Goal: Complete application form: Complete application form

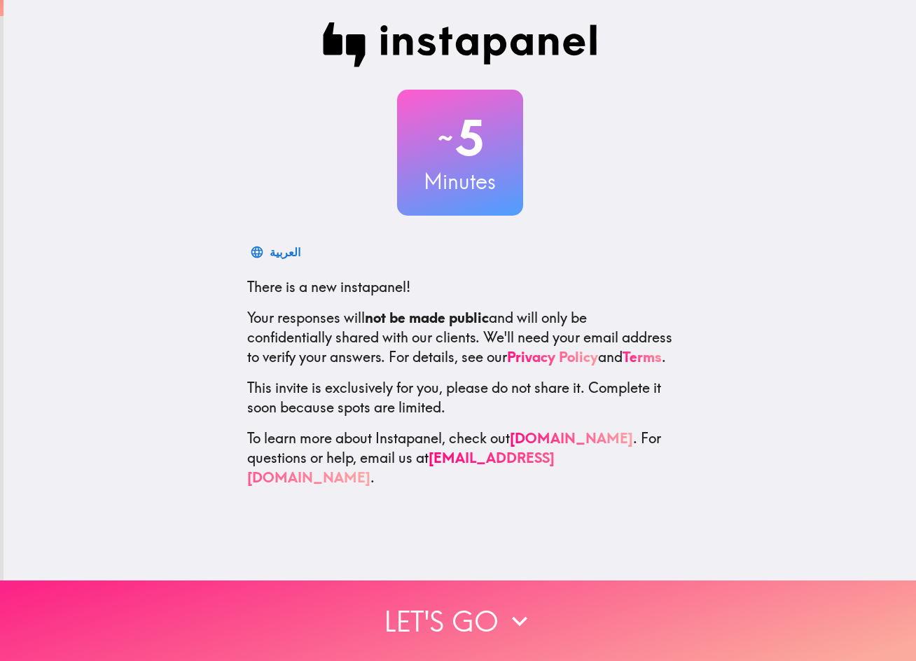
click at [311, 589] on button "Let's go" at bounding box center [458, 620] width 916 height 81
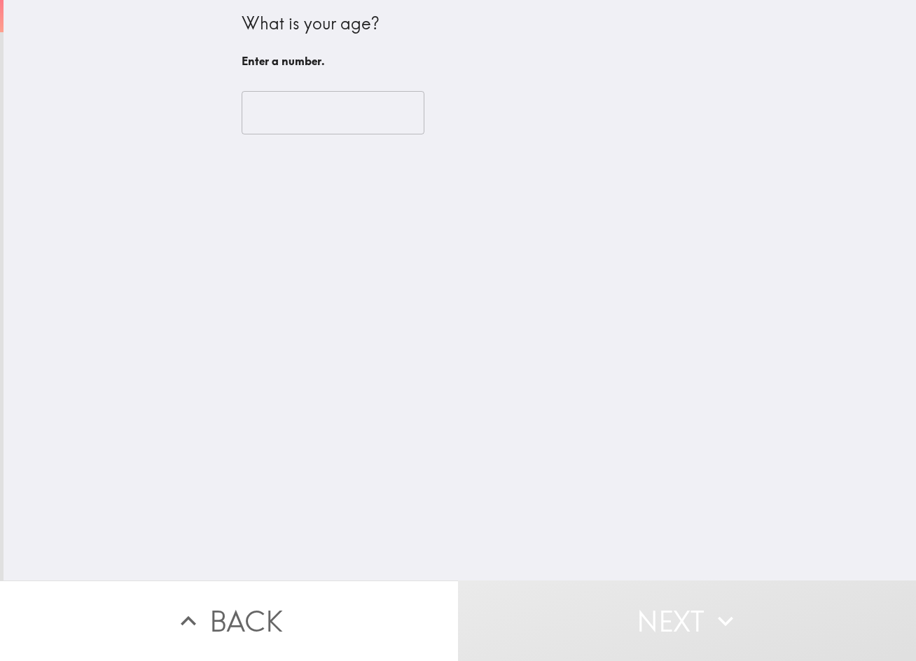
click at [305, 125] on input "number" at bounding box center [333, 112] width 183 height 43
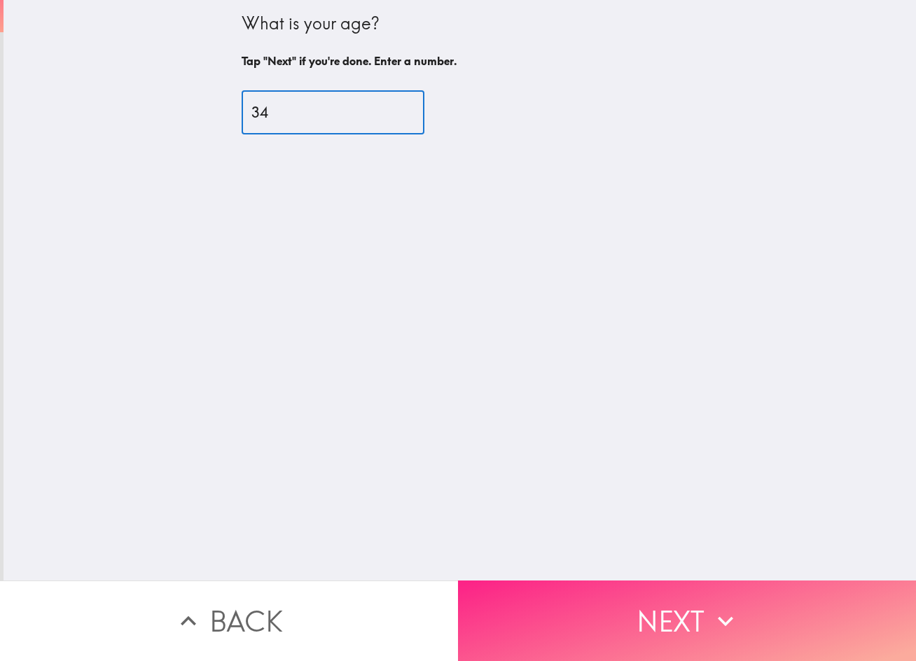
type input "34"
click at [491, 605] on button "Next" at bounding box center [687, 620] width 458 height 81
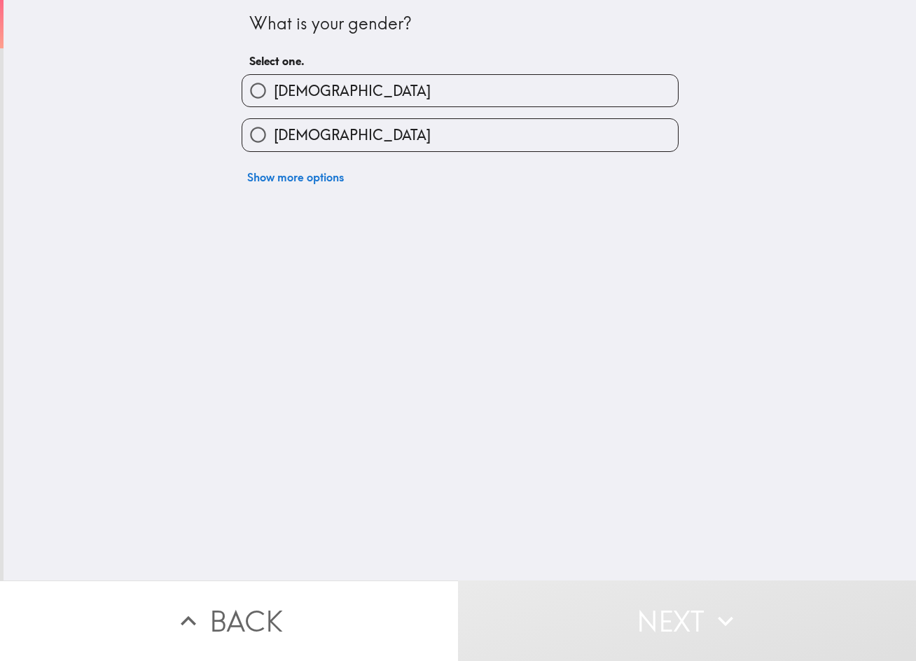
click at [283, 93] on span "[DEMOGRAPHIC_DATA]" at bounding box center [352, 91] width 157 height 20
click at [274, 93] on input "[DEMOGRAPHIC_DATA]" at bounding box center [258, 91] width 32 height 32
radio input "true"
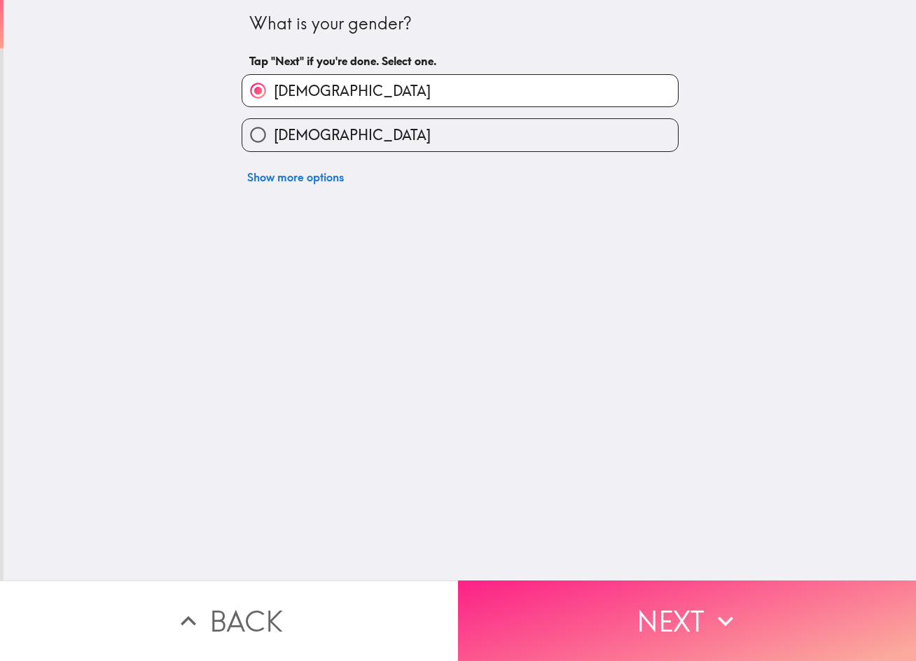
click at [489, 603] on button "Next" at bounding box center [687, 620] width 458 height 81
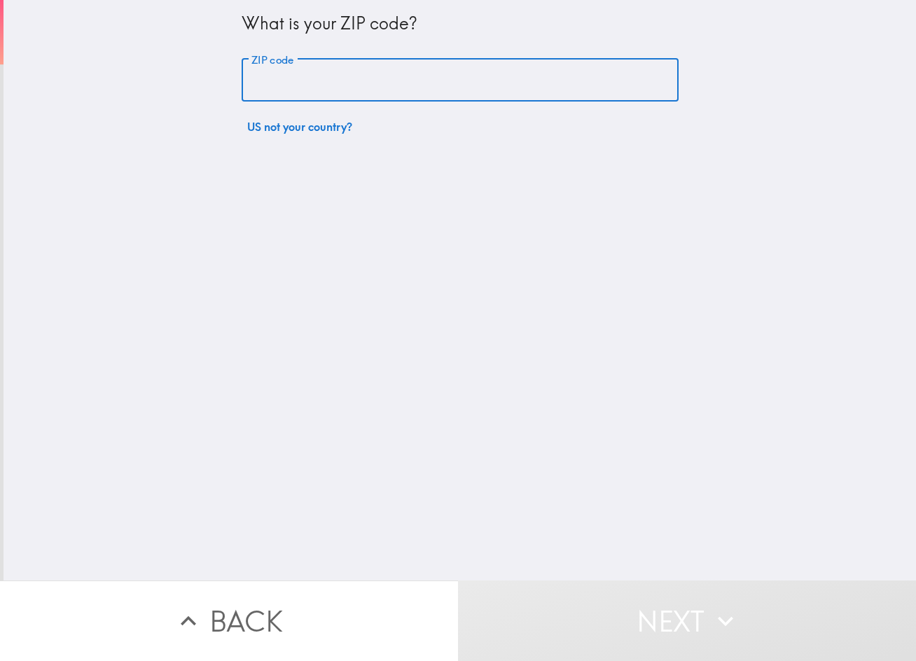
click at [284, 72] on div "ZIP code ZIP code" at bounding box center [460, 80] width 437 height 43
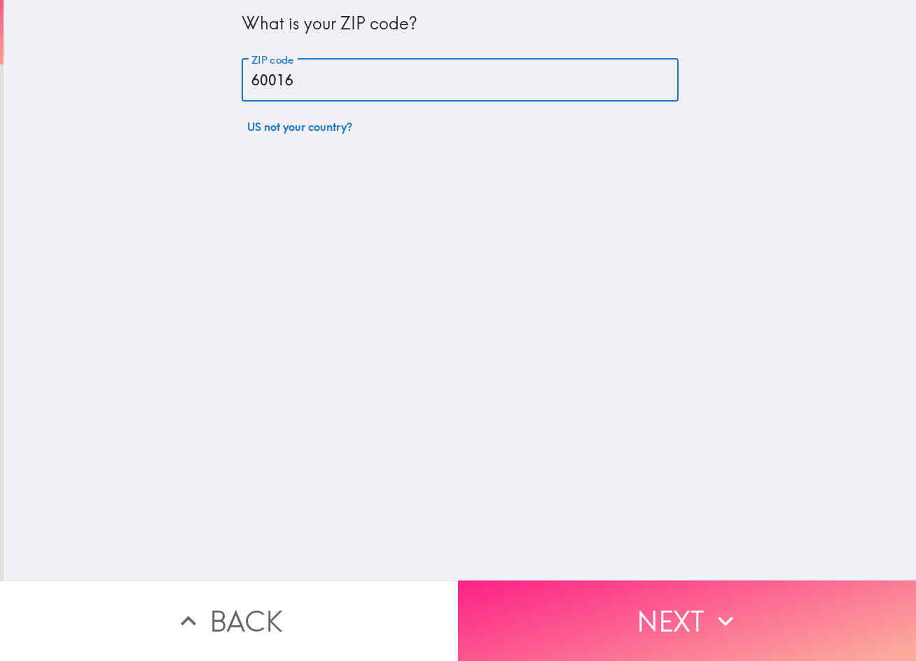
type input "60016"
click at [545, 582] on button "Next" at bounding box center [687, 620] width 458 height 81
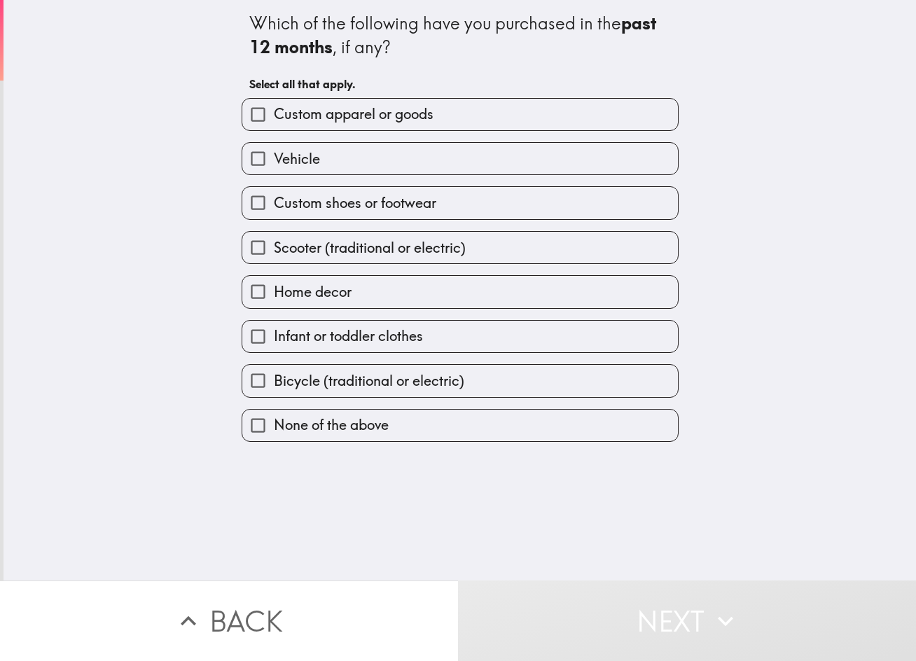
click at [298, 282] on span "Home decor" at bounding box center [313, 292] width 78 height 20
click at [274, 281] on input "Home decor" at bounding box center [258, 292] width 32 height 32
checkbox input "true"
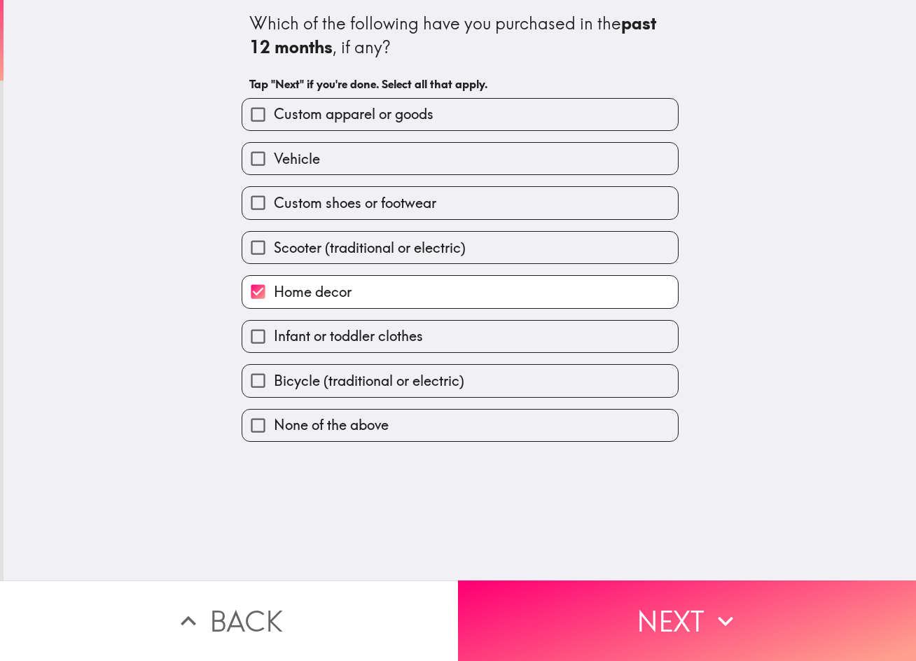
click at [348, 116] on span "Custom apparel or goods" at bounding box center [354, 114] width 160 height 20
click at [274, 116] on input "Custom apparel or goods" at bounding box center [258, 115] width 32 height 32
checkbox input "true"
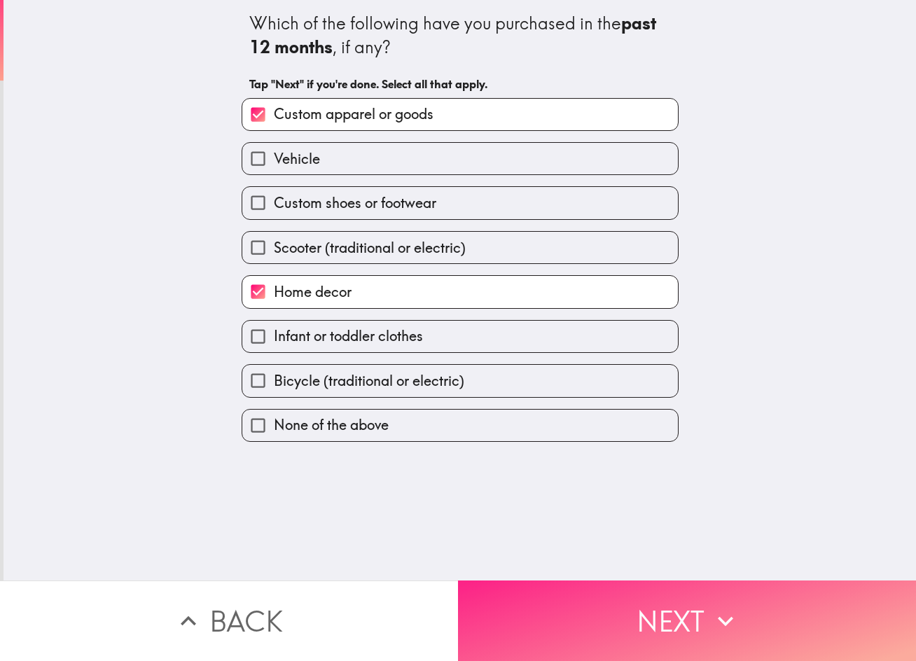
click at [502, 580] on button "Next" at bounding box center [687, 620] width 458 height 81
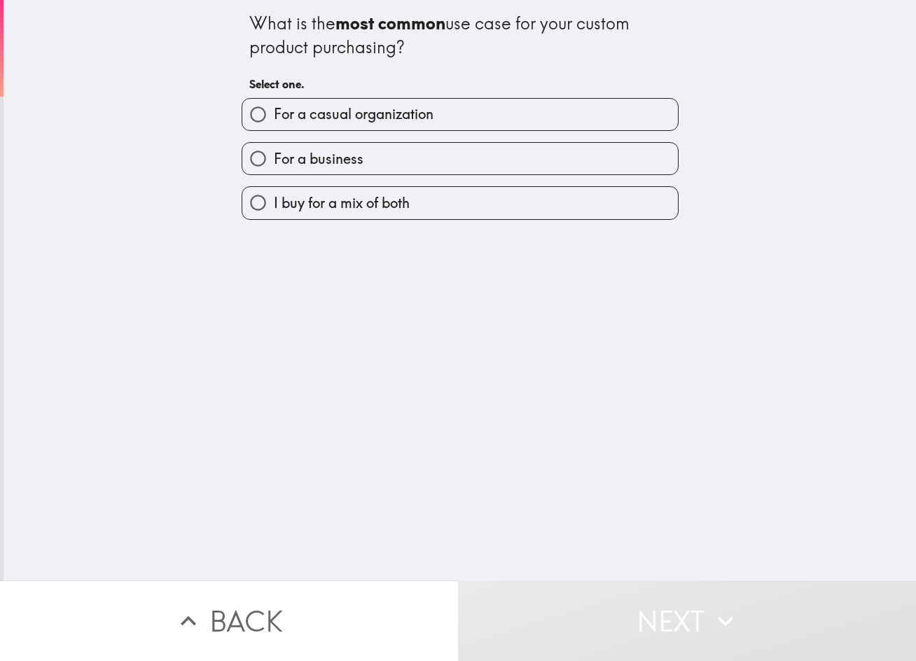
click at [342, 120] on span "For a casual organization" at bounding box center [354, 114] width 160 height 20
click at [274, 120] on input "For a casual organization" at bounding box center [258, 115] width 32 height 32
radio input "true"
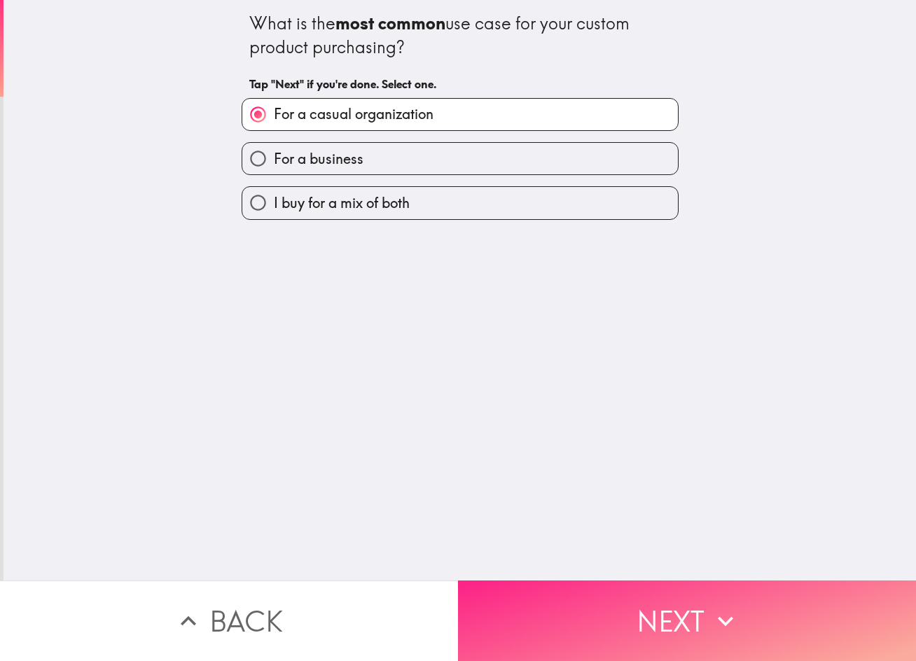
click at [533, 605] on button "Next" at bounding box center [687, 620] width 458 height 81
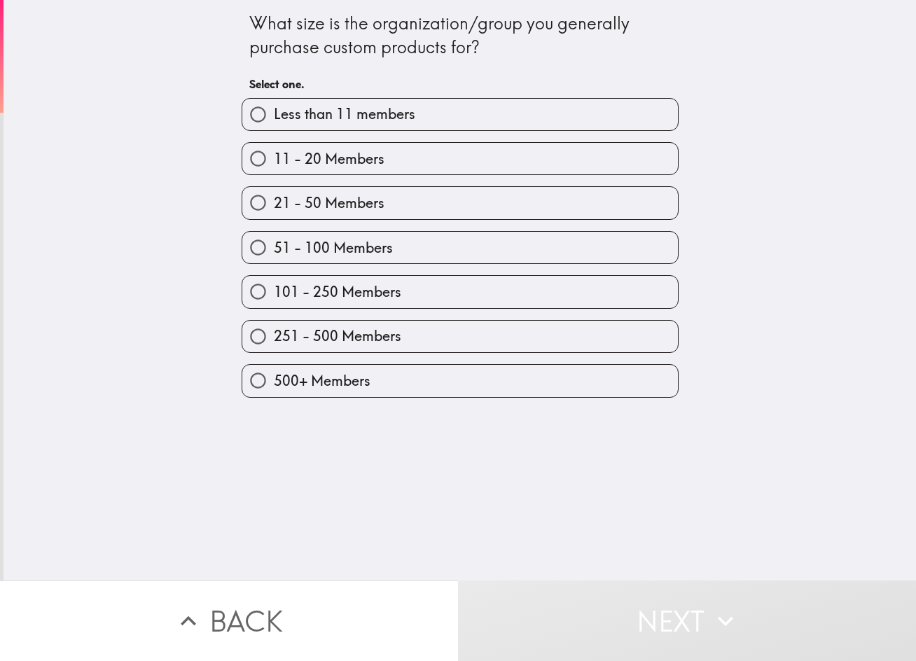
click at [298, 205] on span "21 - 50 Members" at bounding box center [329, 203] width 111 height 20
click at [274, 205] on input "21 - 50 Members" at bounding box center [258, 203] width 32 height 32
radio input "true"
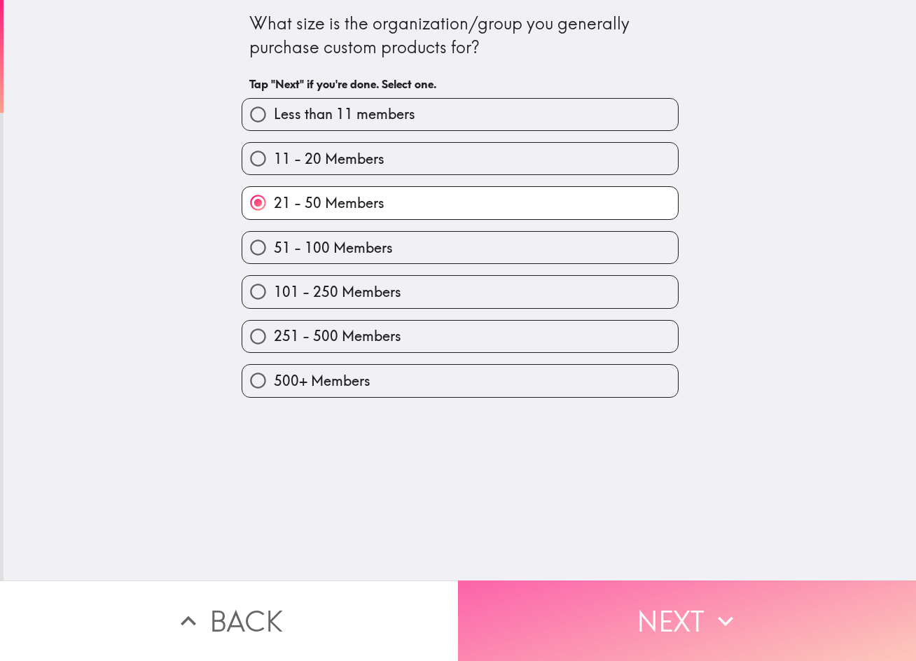
click at [584, 620] on button "Next" at bounding box center [687, 620] width 458 height 81
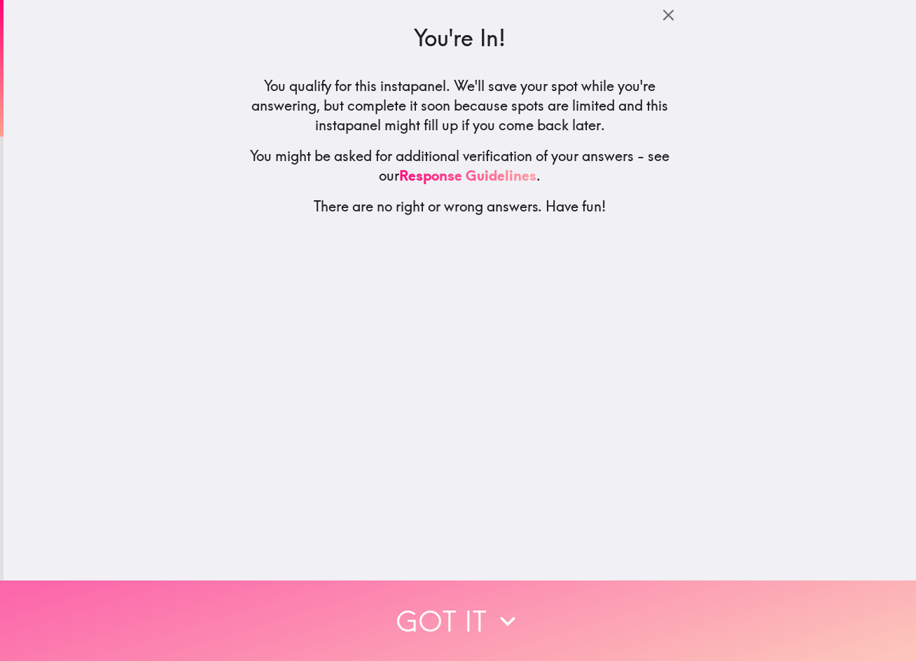
click at [426, 605] on button "Got it" at bounding box center [458, 620] width 916 height 81
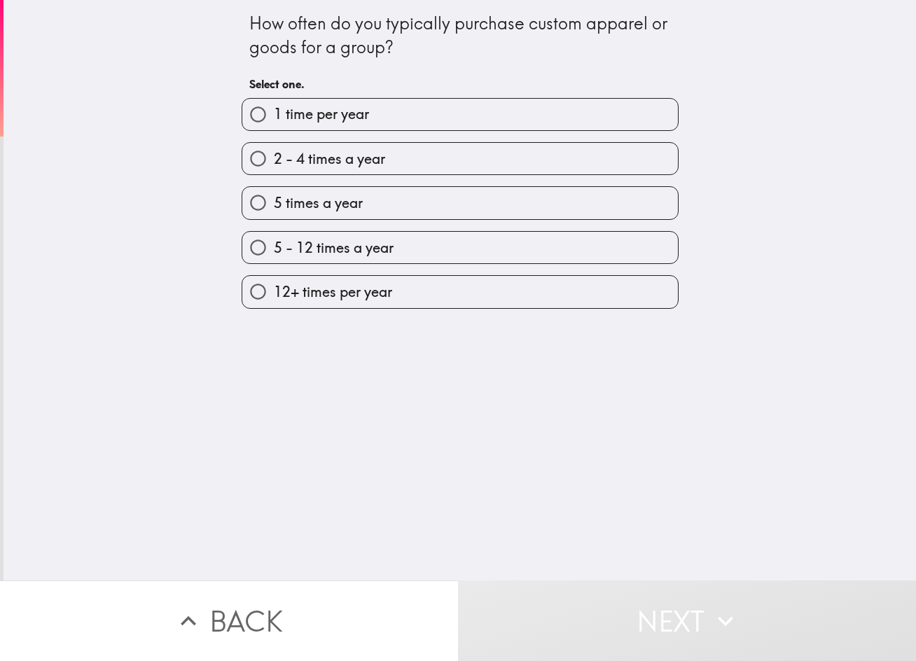
click at [288, 248] on span "5 - 12 times a year" at bounding box center [334, 248] width 120 height 20
click at [274, 248] on input "5 - 12 times a year" at bounding box center [258, 248] width 32 height 32
radio input "true"
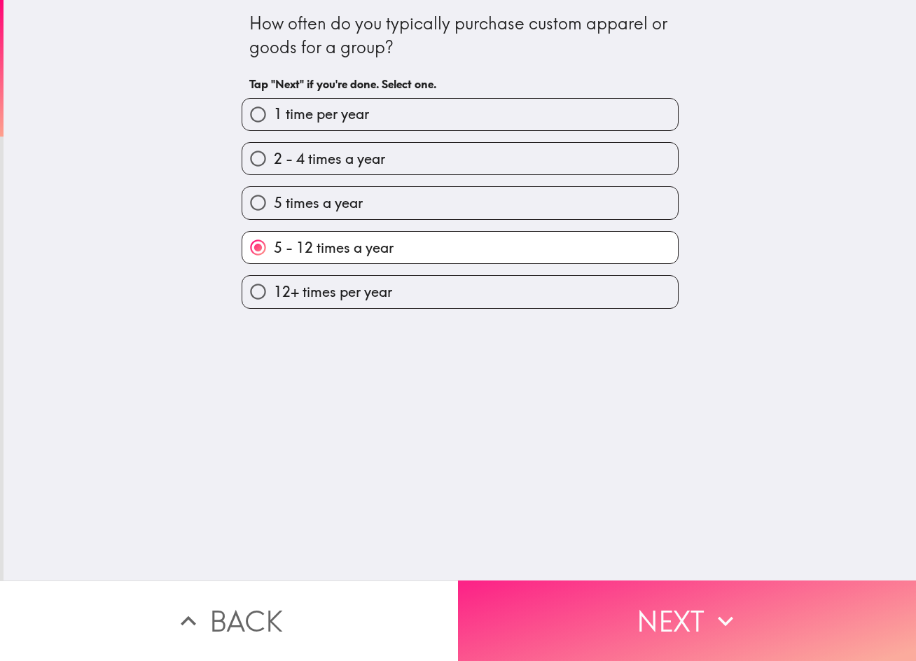
click at [563, 600] on button "Next" at bounding box center [687, 620] width 458 height 81
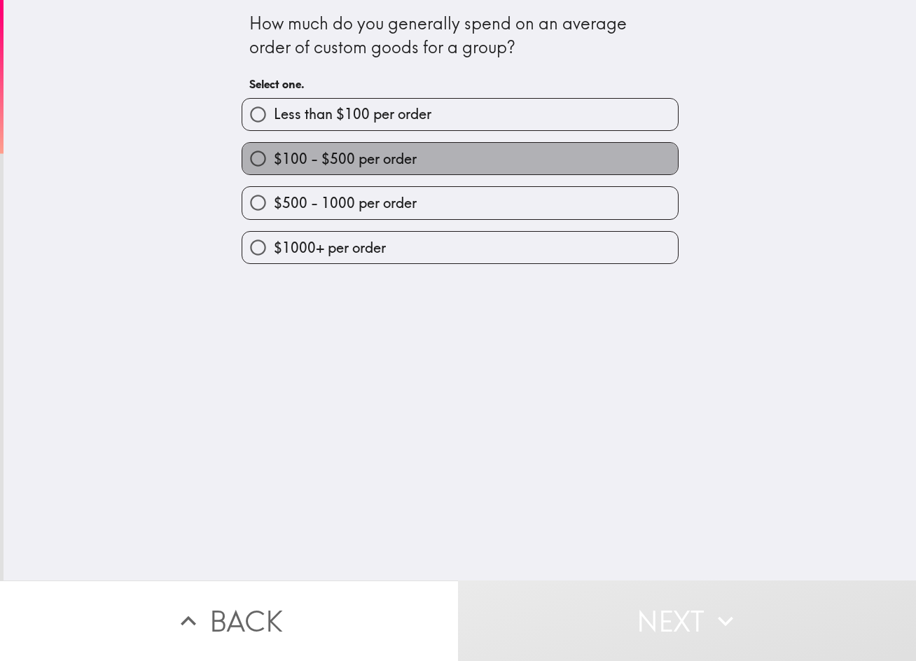
click at [313, 167] on span "$100 - $500 per order" at bounding box center [345, 159] width 143 height 20
click at [274, 167] on input "$100 - $500 per order" at bounding box center [258, 159] width 32 height 32
radio input "true"
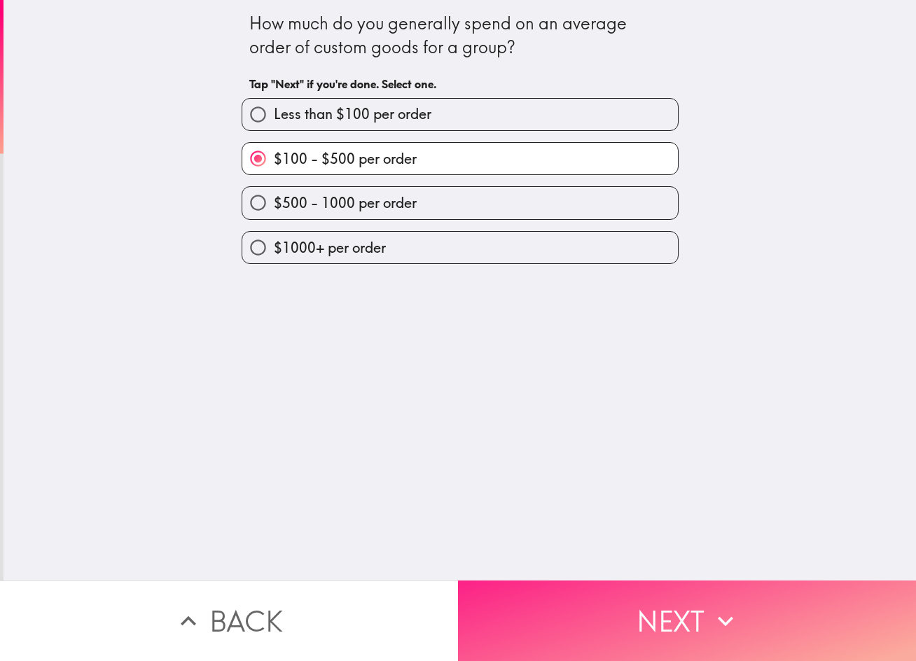
click at [603, 587] on button "Next" at bounding box center [687, 620] width 458 height 81
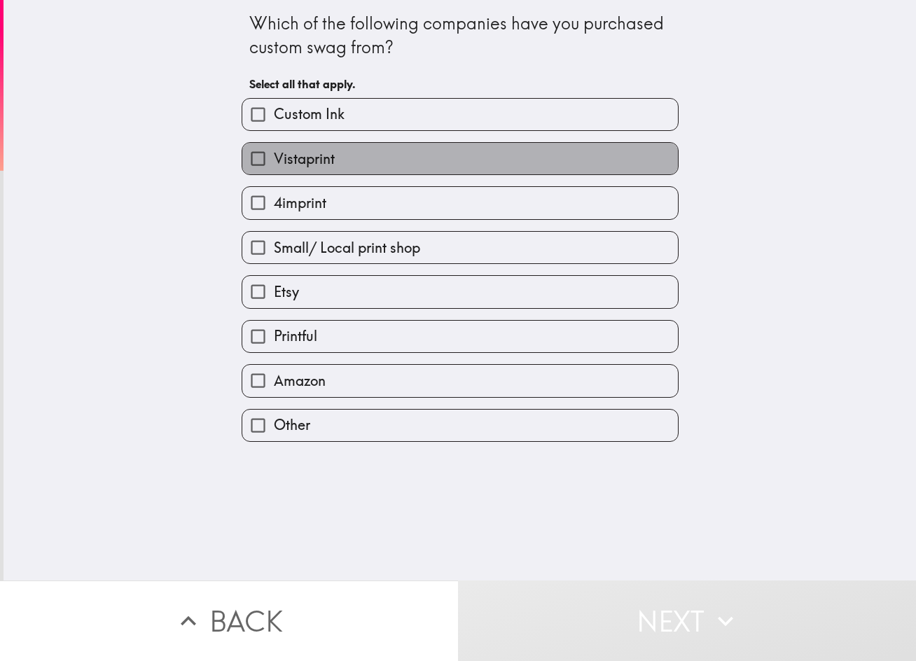
click at [348, 169] on label "Vistaprint" at bounding box center [459, 159] width 435 height 32
click at [274, 169] on input "Vistaprint" at bounding box center [258, 159] width 32 height 32
checkbox input "true"
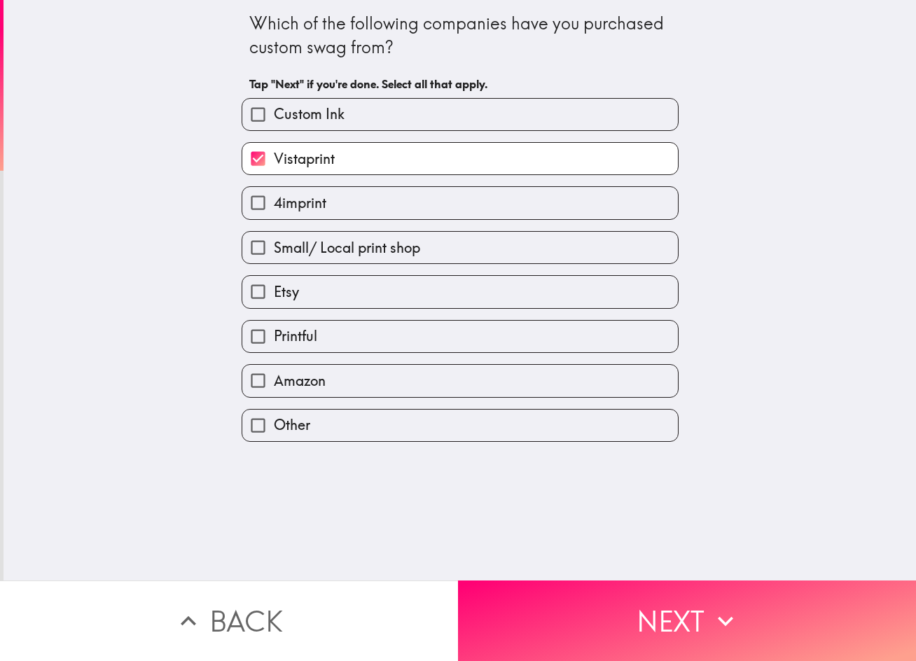
click at [315, 302] on label "Etsy" at bounding box center [459, 292] width 435 height 32
click at [274, 302] on input "Etsy" at bounding box center [258, 292] width 32 height 32
checkbox input "true"
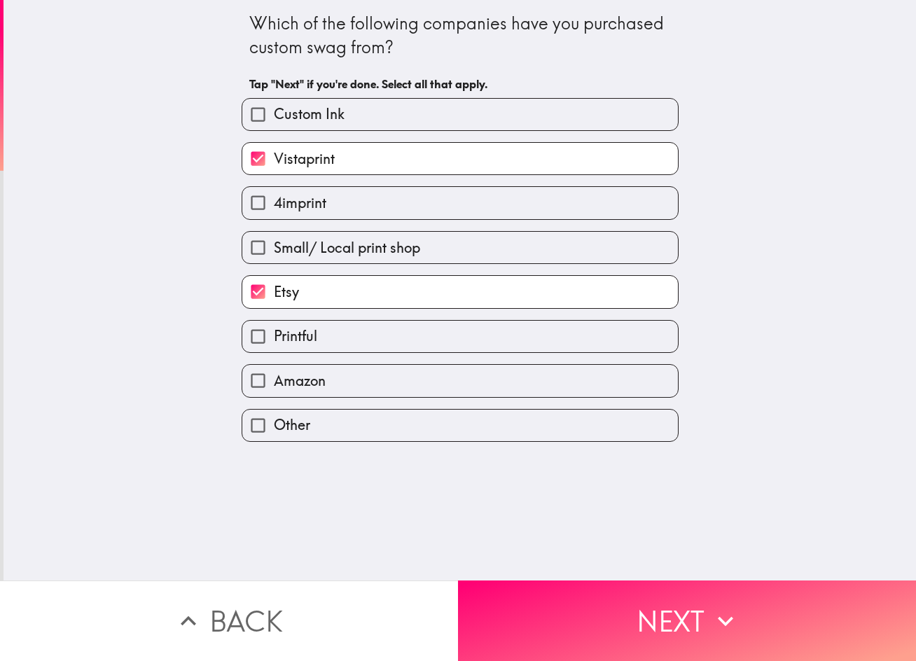
click at [318, 338] on label "Printful" at bounding box center [459, 337] width 435 height 32
click at [274, 338] on input "Printful" at bounding box center [258, 337] width 32 height 32
checkbox input "true"
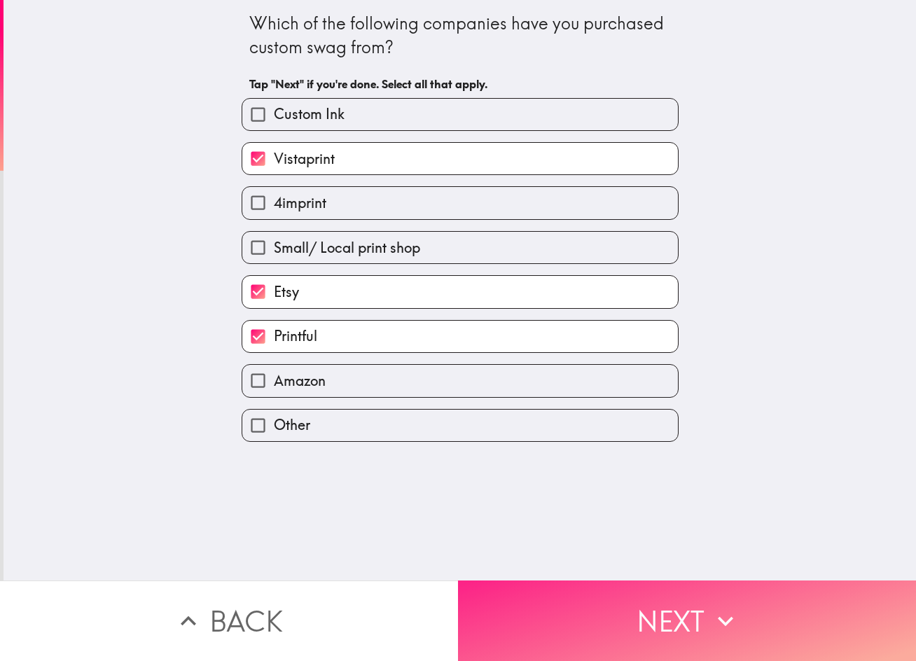
click at [557, 599] on button "Next" at bounding box center [687, 620] width 458 height 81
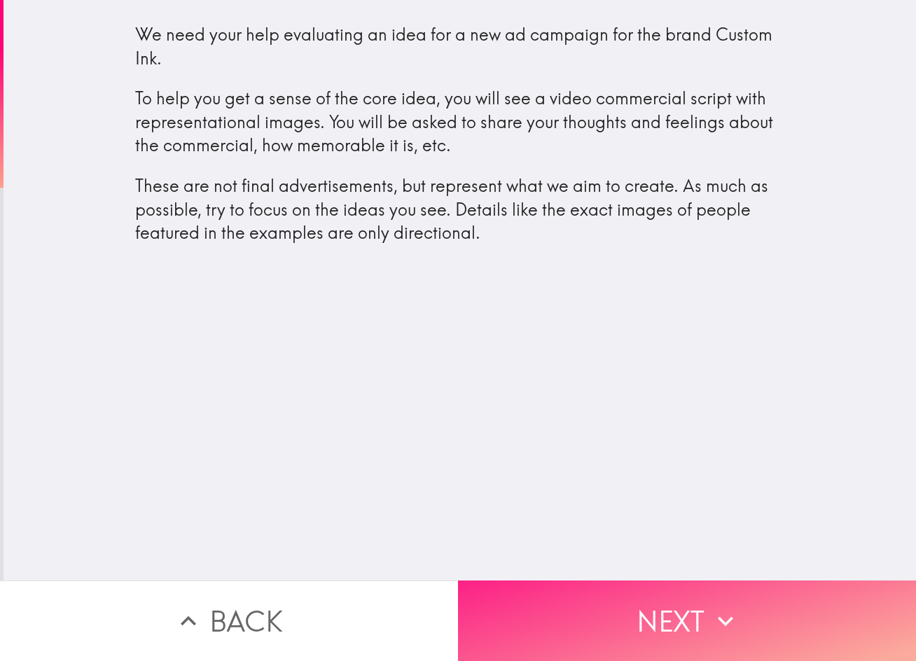
click at [659, 600] on button "Next" at bounding box center [687, 620] width 458 height 81
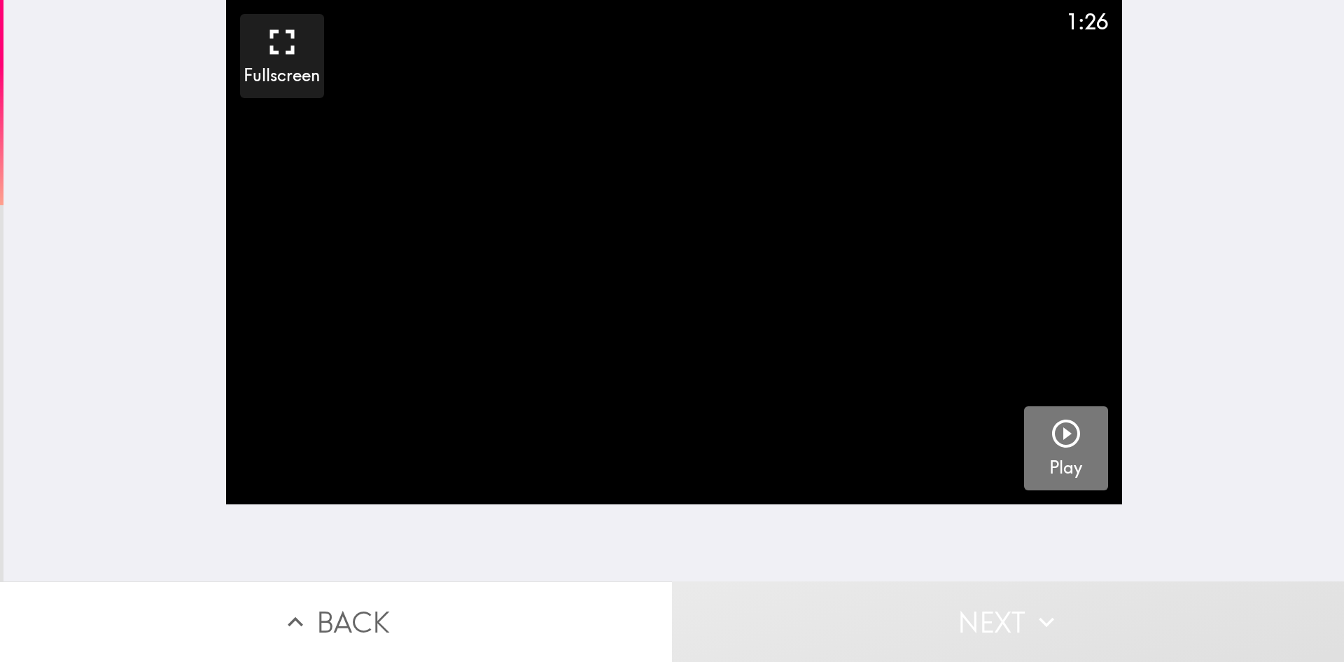
click at [915, 443] on icon "button" at bounding box center [1066, 434] width 34 height 34
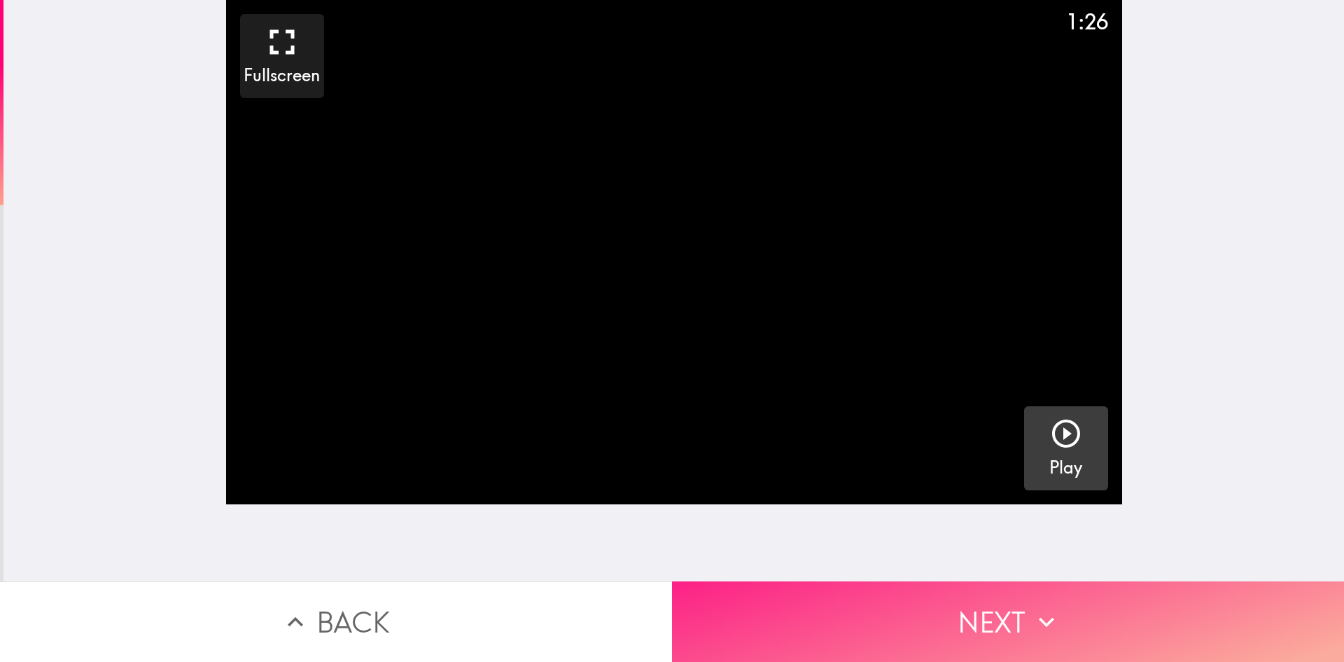
click at [779, 599] on button "Next" at bounding box center [1008, 621] width 672 height 81
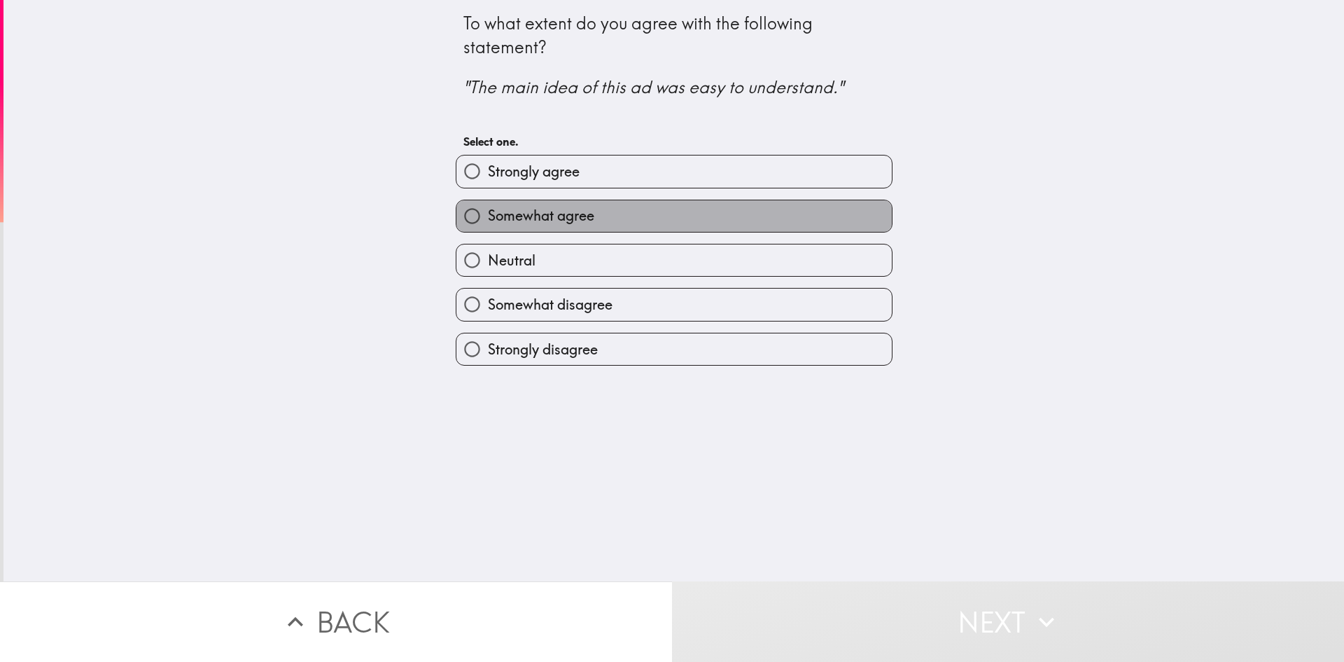
click at [550, 223] on span "Somewhat agree" at bounding box center [541, 216] width 106 height 20
click at [488, 223] on input "Somewhat agree" at bounding box center [472, 216] width 32 height 32
radio input "true"
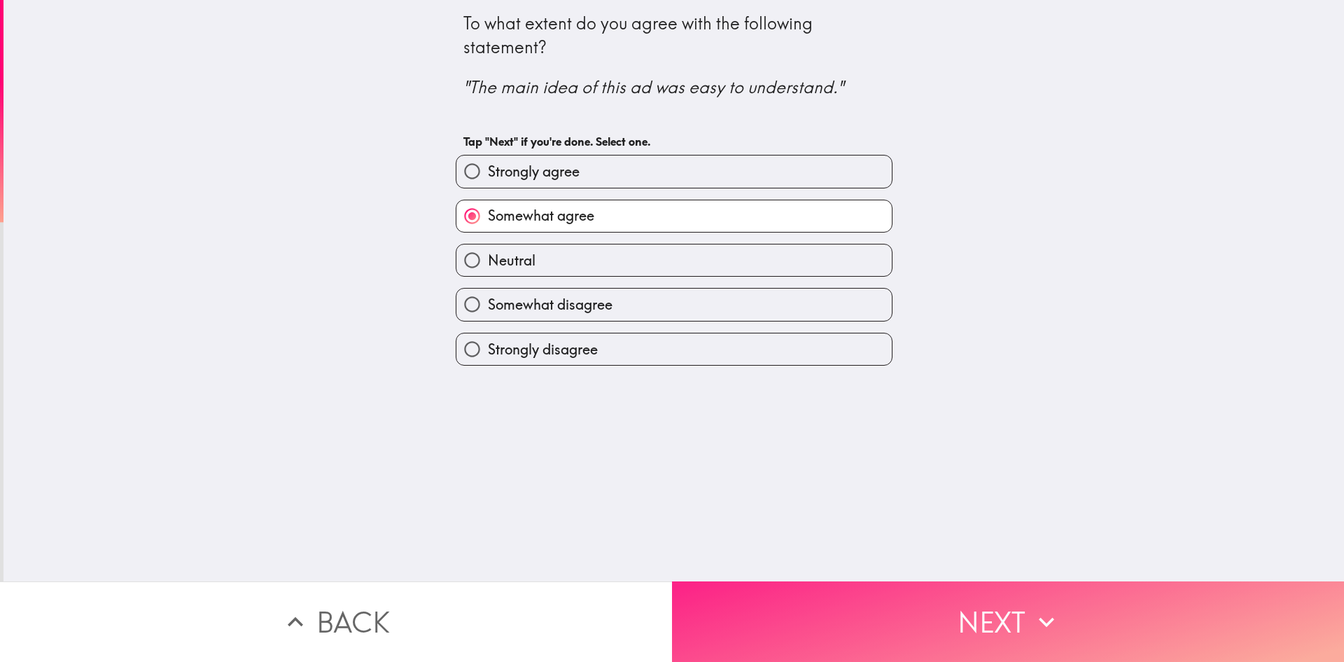
click at [774, 581] on button "Next" at bounding box center [1008, 621] width 672 height 81
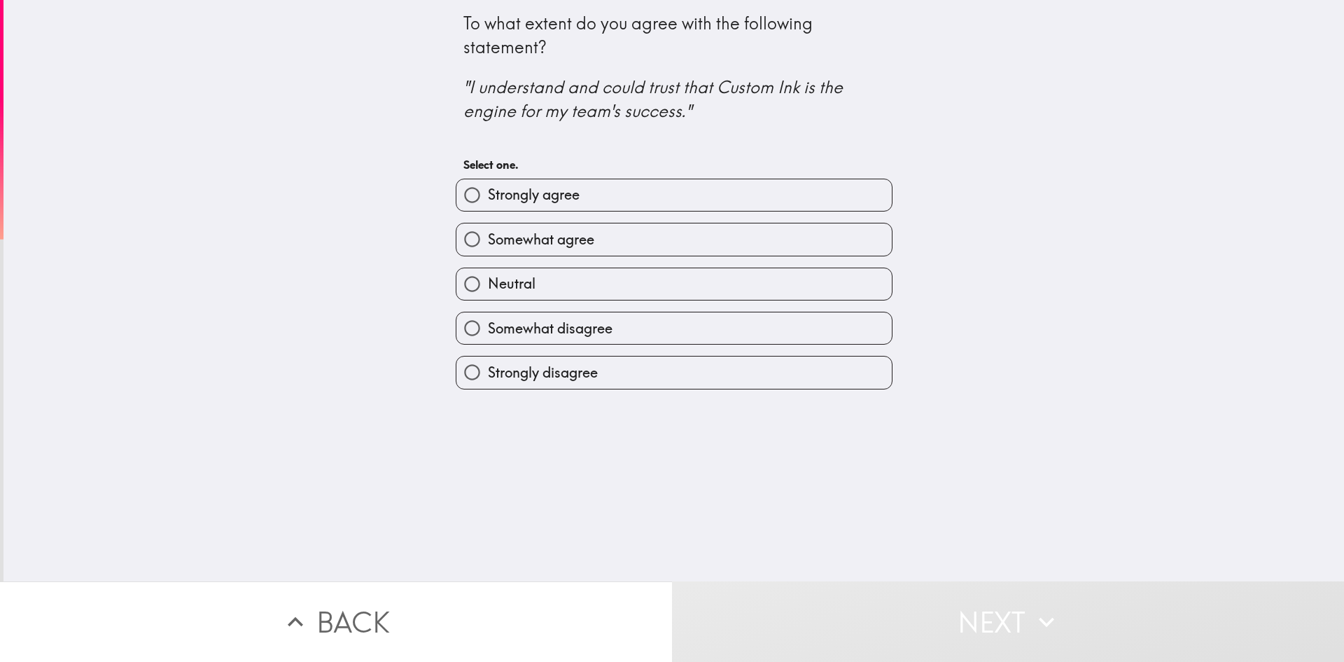
click at [559, 285] on label "Neutral" at bounding box center [673, 284] width 435 height 32
click at [488, 285] on input "Neutral" at bounding box center [472, 284] width 32 height 32
radio input "true"
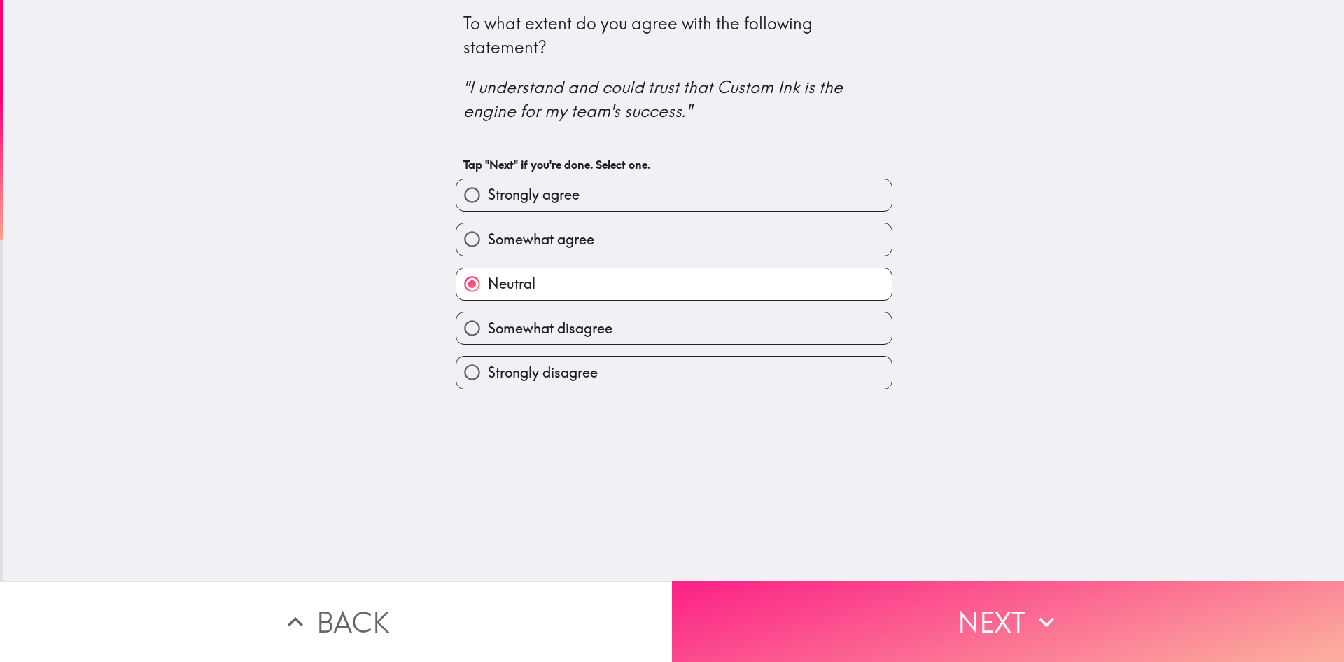
click at [815, 609] on button "Next" at bounding box center [1008, 621] width 672 height 81
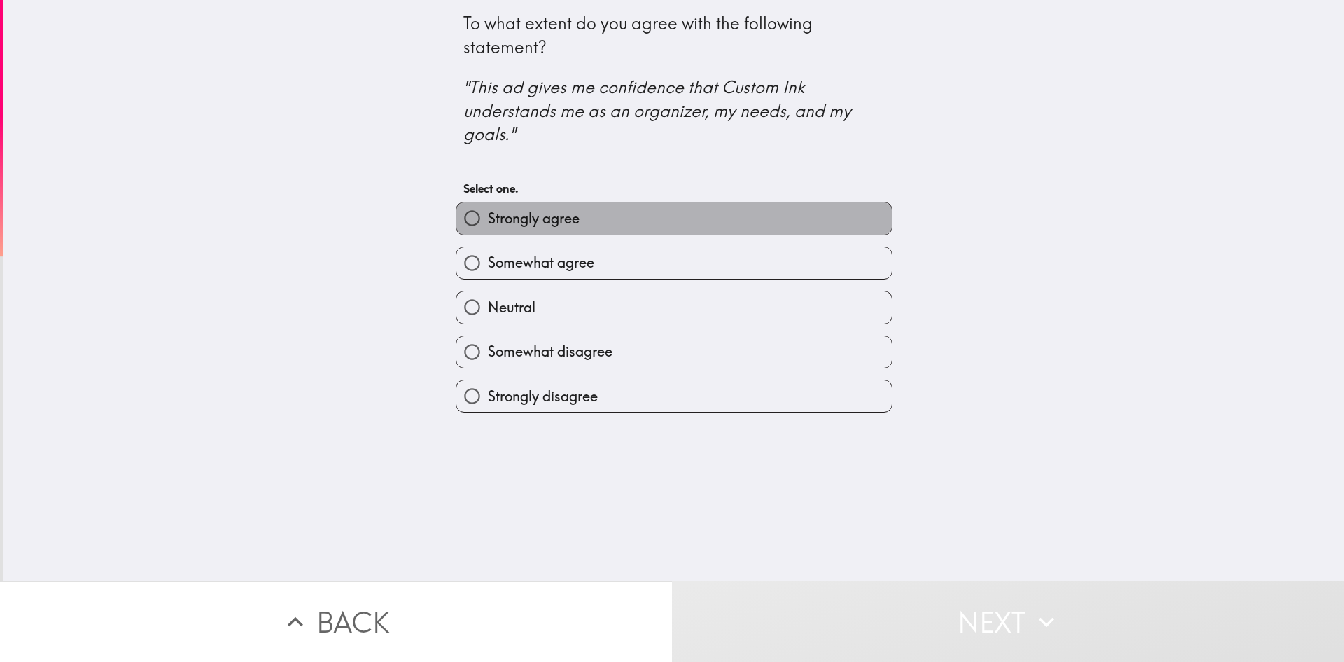
click at [612, 225] on label "Strongly agree" at bounding box center [673, 218] width 435 height 32
click at [488, 225] on input "Strongly agree" at bounding box center [472, 218] width 32 height 32
radio input "true"
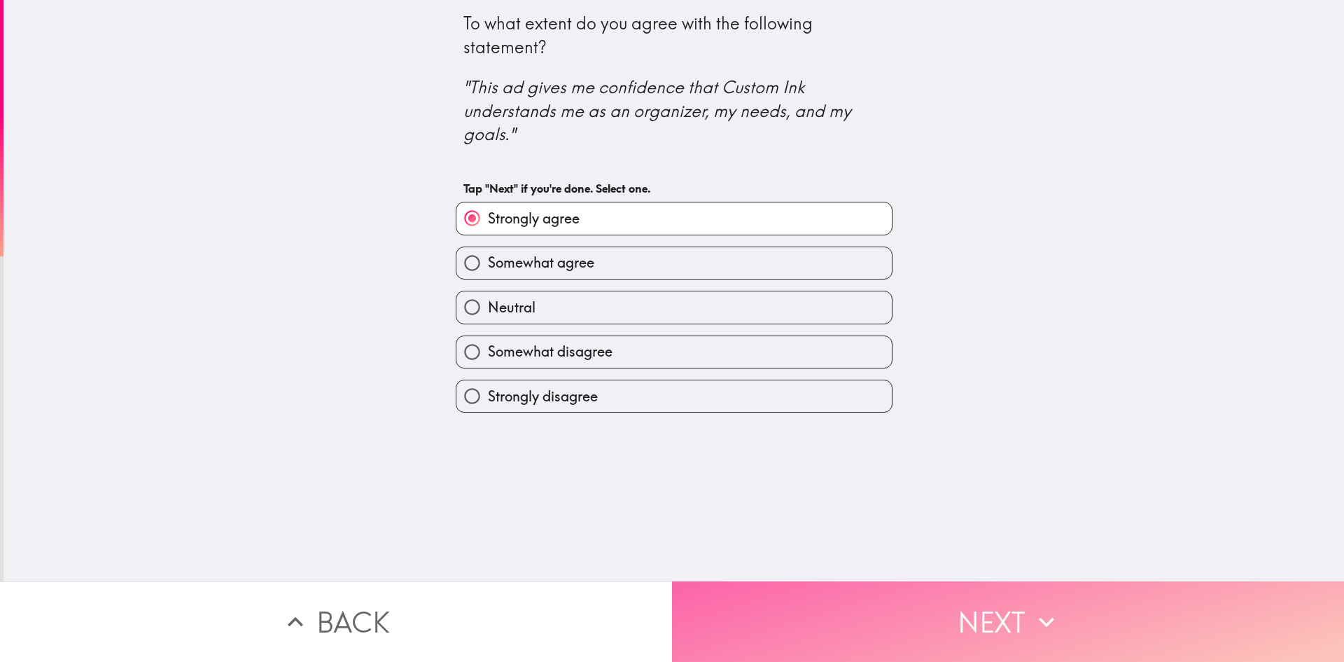
click at [870, 606] on button "Next" at bounding box center [1008, 621] width 672 height 81
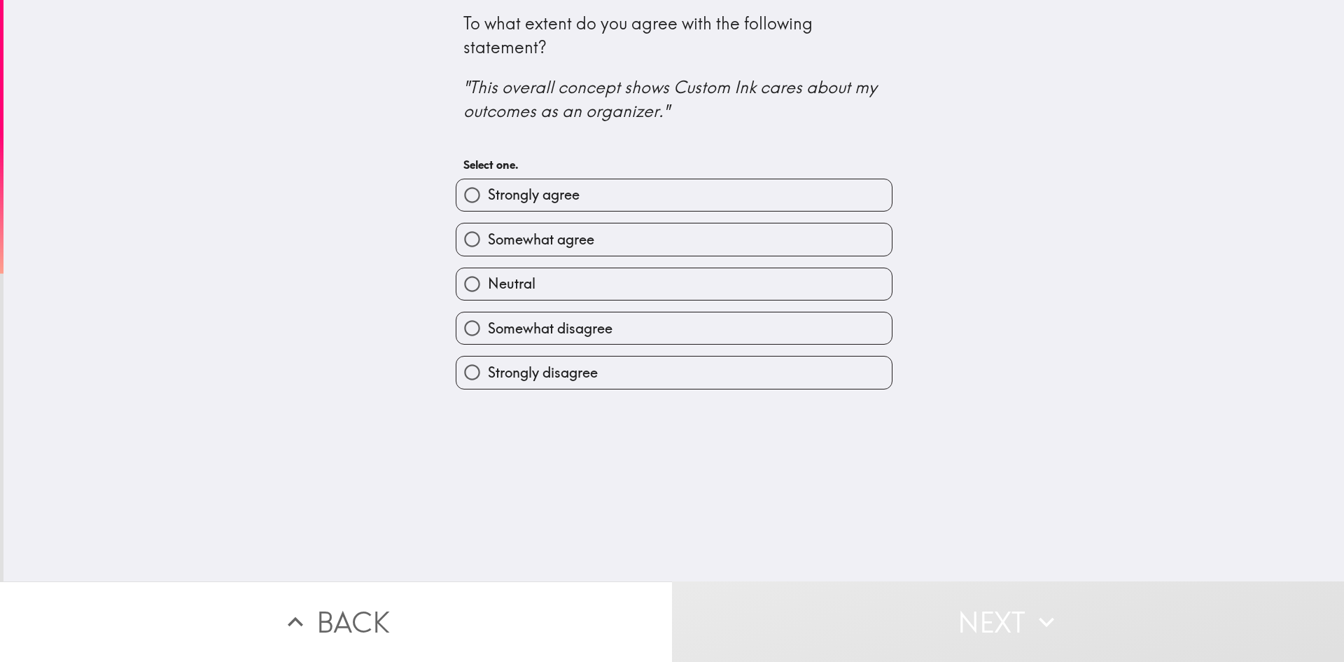
click at [625, 251] on label "Somewhat agree" at bounding box center [673, 239] width 435 height 32
click at [488, 251] on input "Somewhat agree" at bounding box center [472, 239] width 32 height 32
radio input "true"
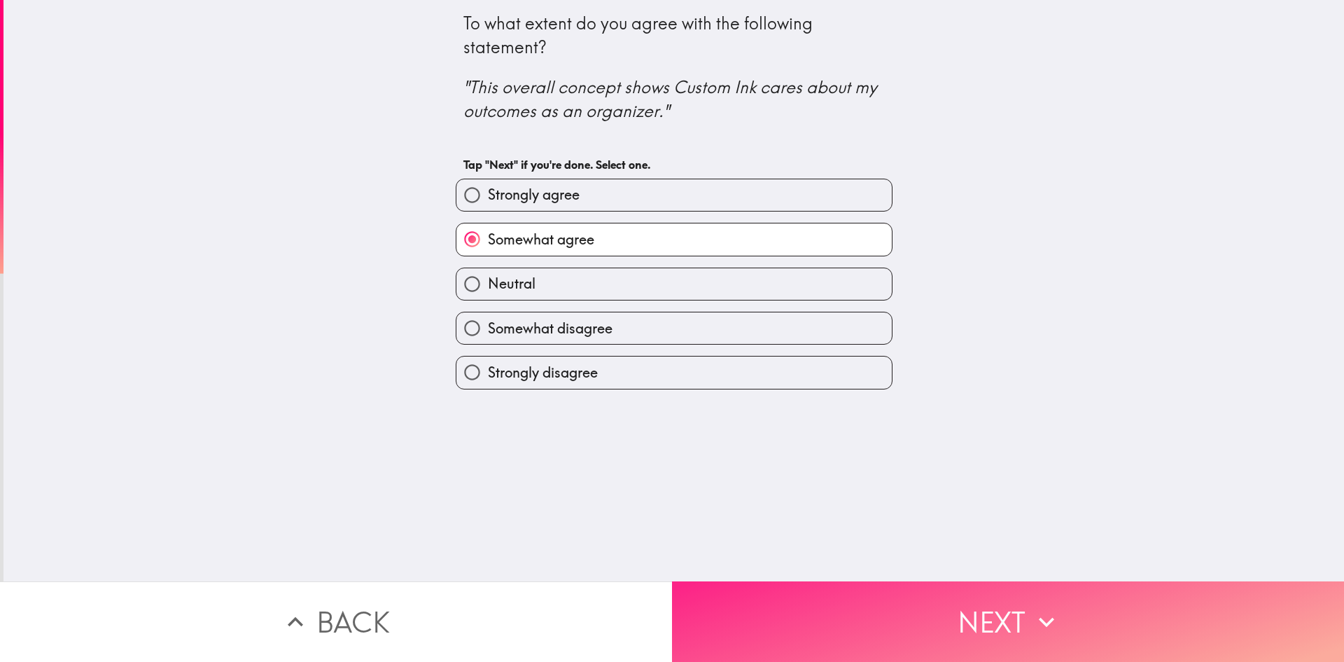
click at [835, 587] on button "Next" at bounding box center [1008, 621] width 672 height 81
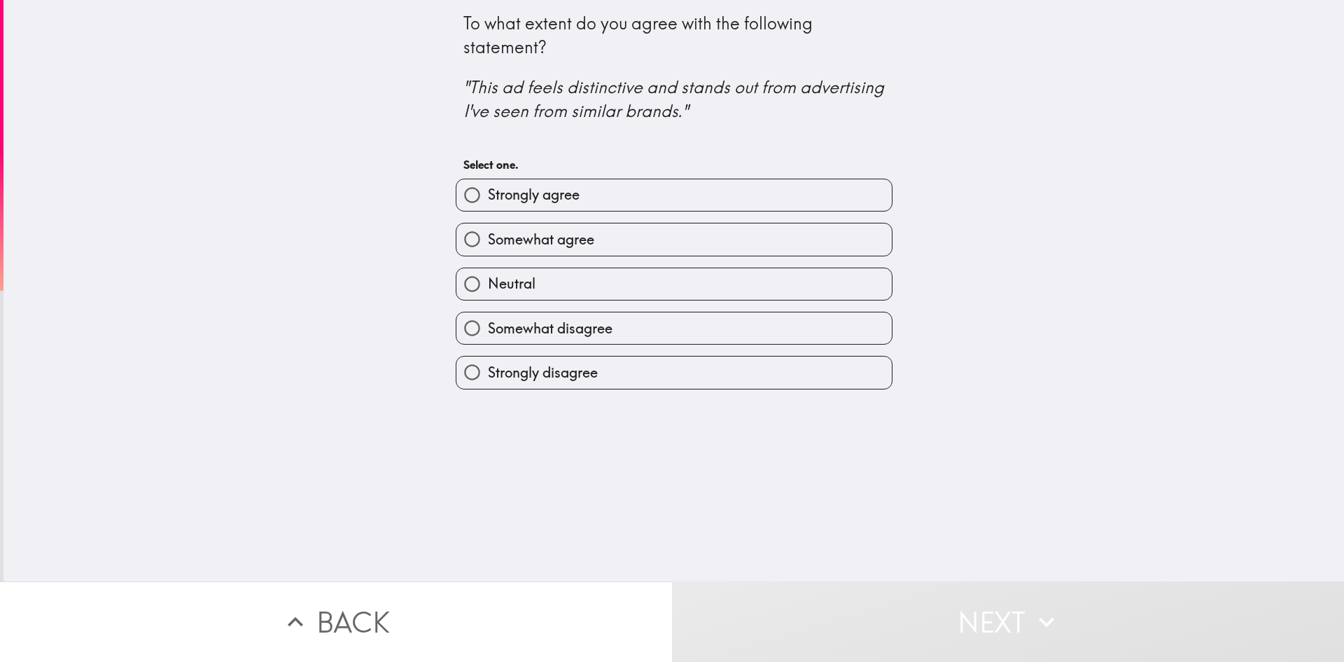
click at [611, 185] on label "Strongly agree" at bounding box center [673, 195] width 435 height 32
click at [488, 185] on input "Strongly agree" at bounding box center [472, 195] width 32 height 32
radio input "true"
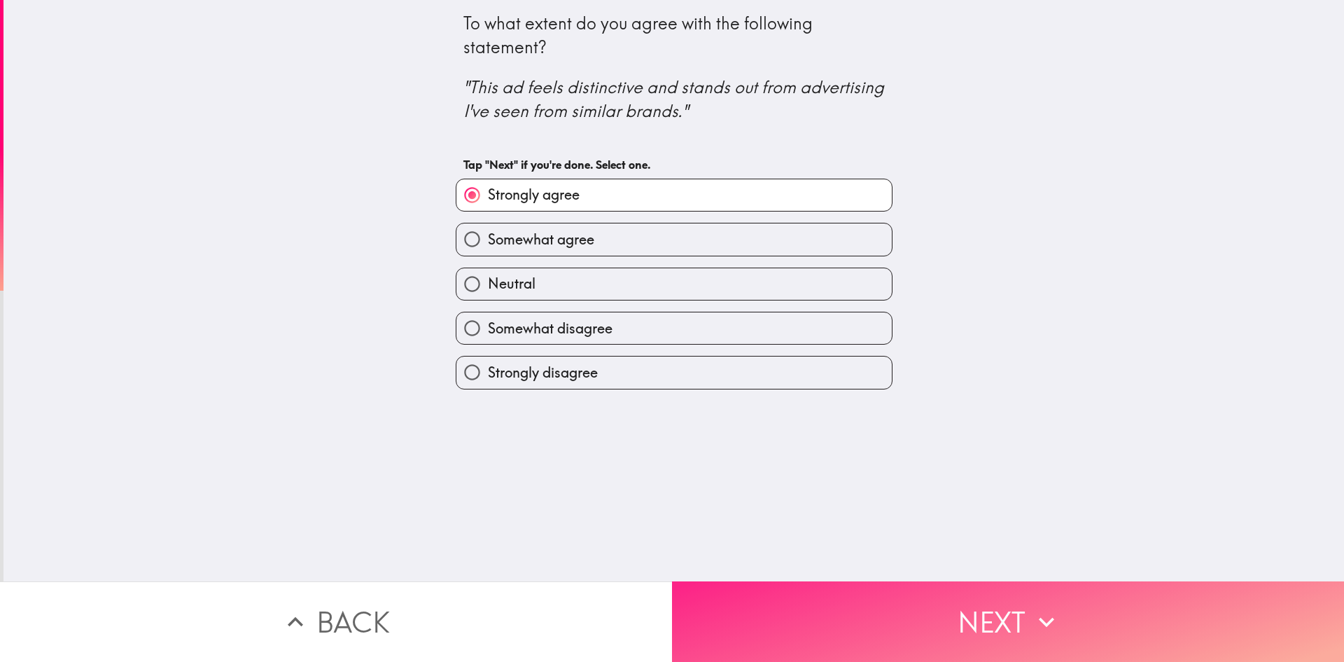
click at [863, 609] on button "Next" at bounding box center [1008, 621] width 672 height 81
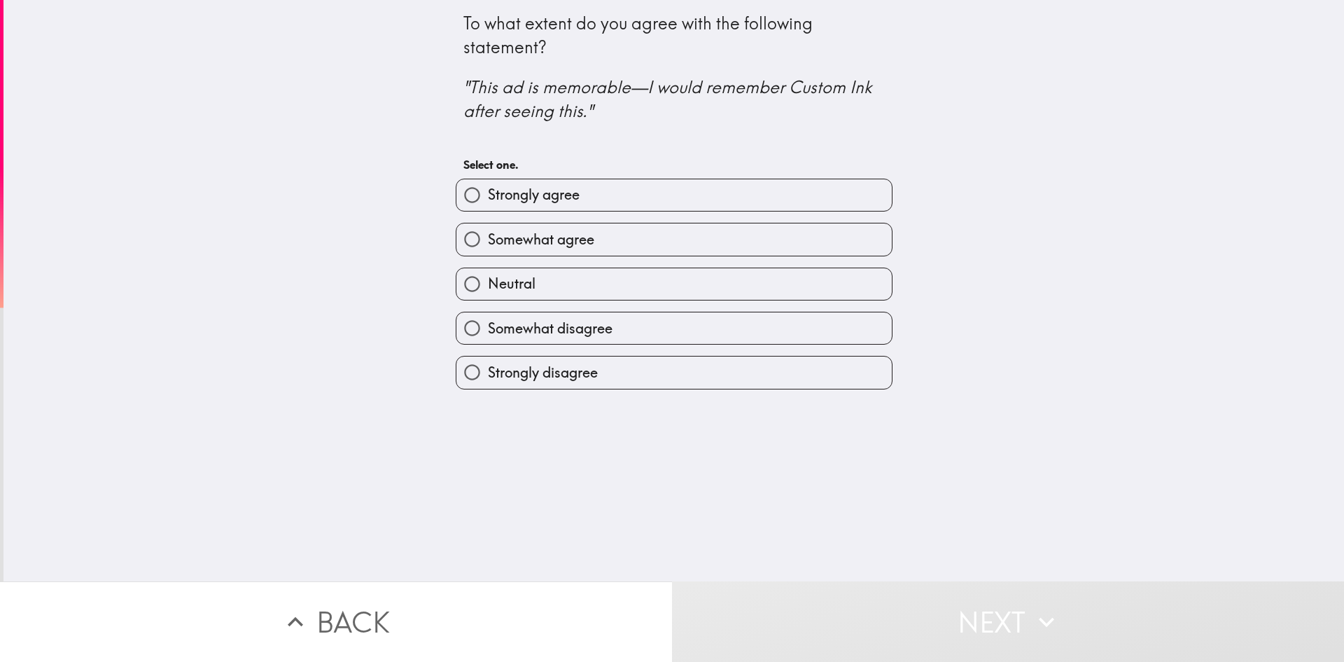
click at [536, 277] on label "Neutral" at bounding box center [673, 284] width 435 height 32
click at [488, 277] on input "Neutral" at bounding box center [472, 284] width 32 height 32
radio input "true"
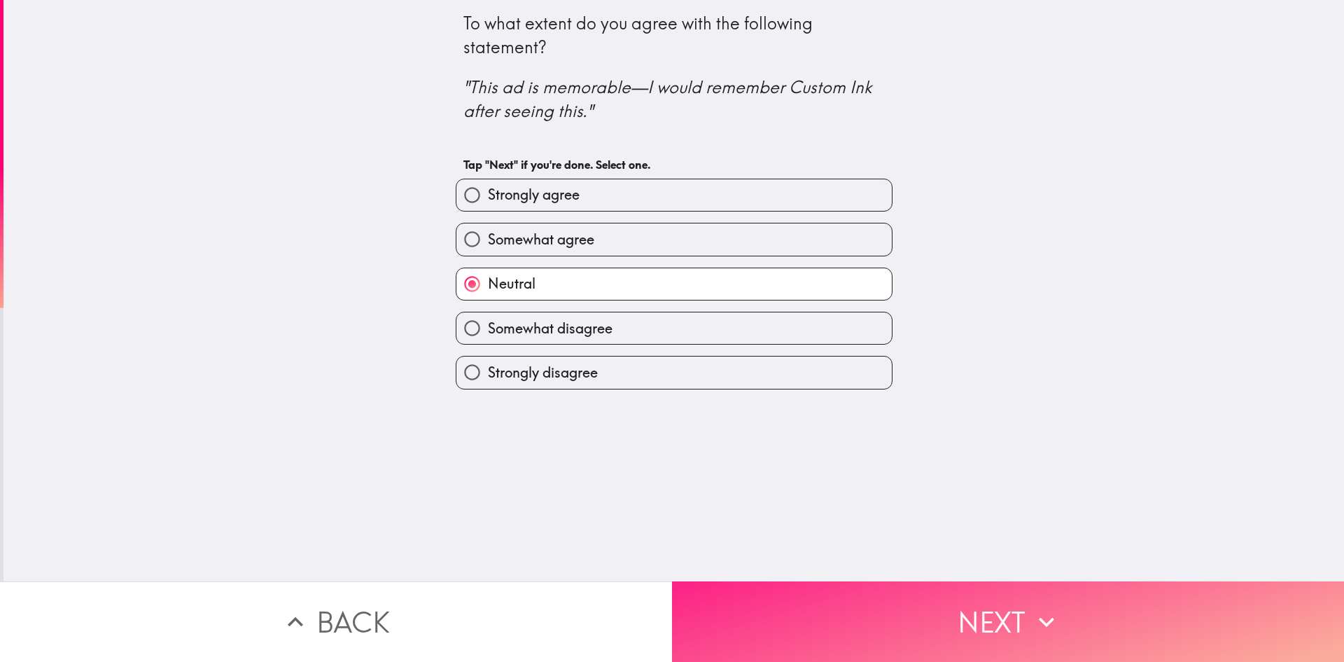
click at [863, 601] on button "Next" at bounding box center [1008, 621] width 672 height 81
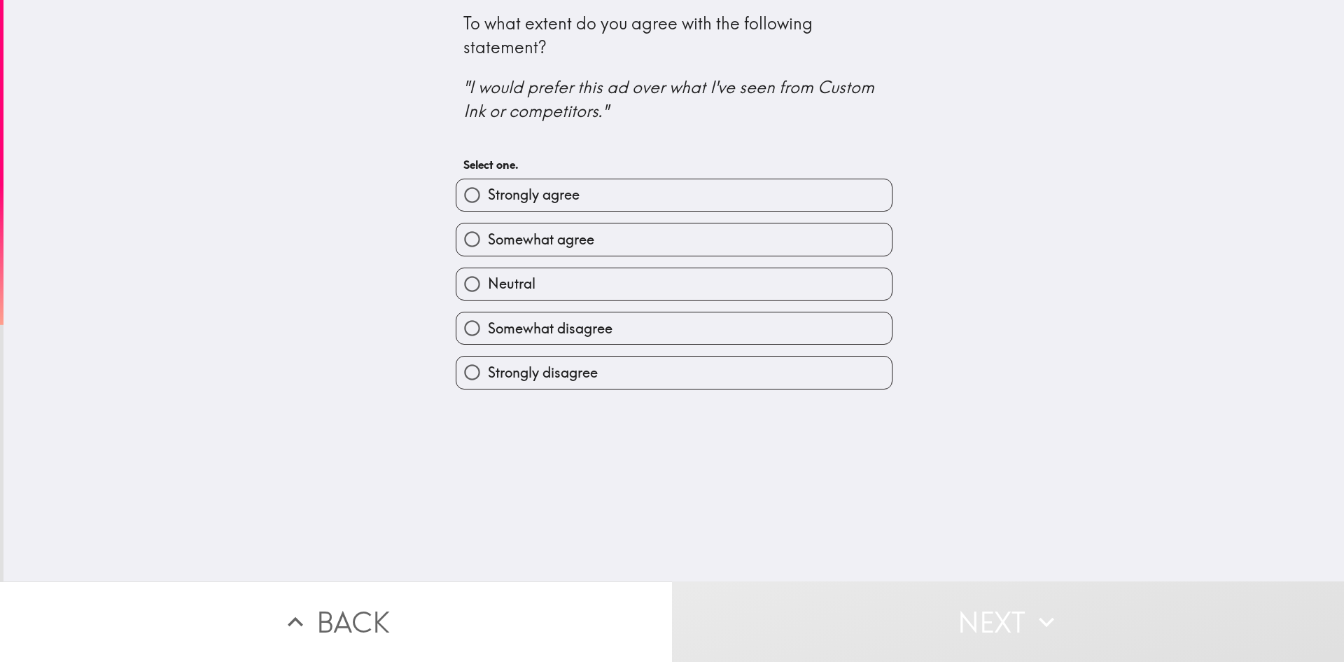
click at [569, 279] on label "Neutral" at bounding box center [673, 284] width 435 height 32
click at [488, 279] on input "Neutral" at bounding box center [472, 284] width 32 height 32
radio input "true"
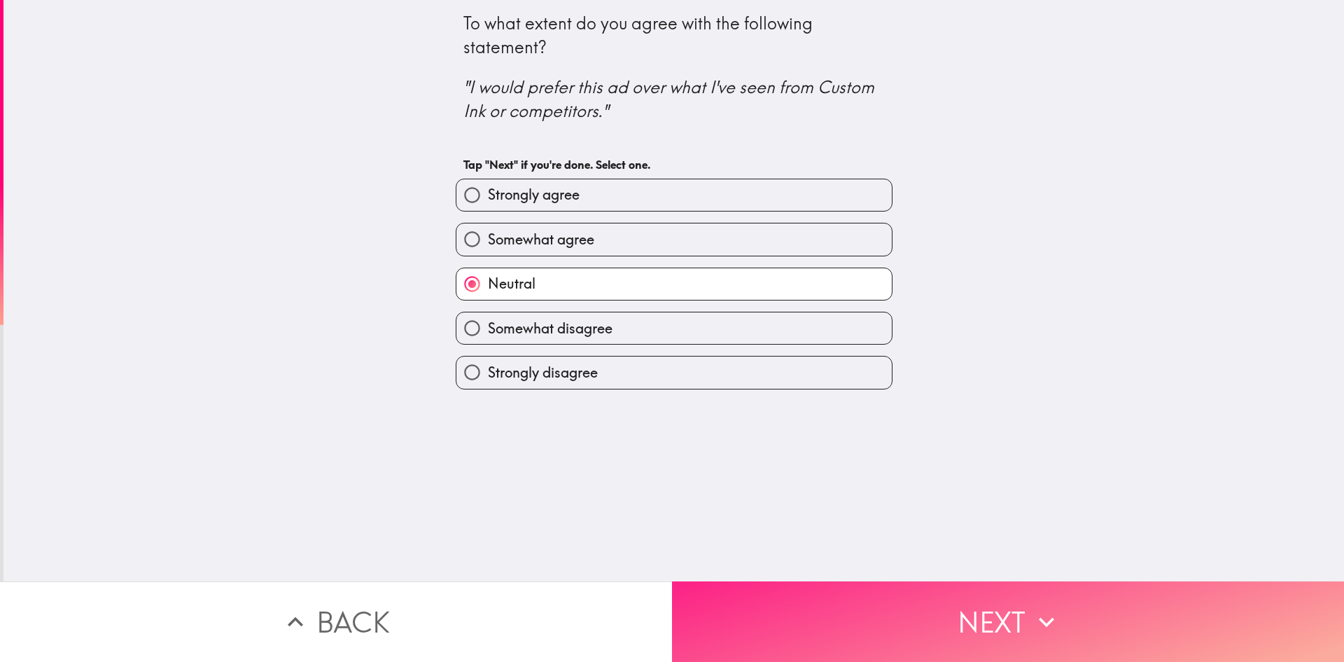
click at [826, 583] on button "Next" at bounding box center [1008, 621] width 672 height 81
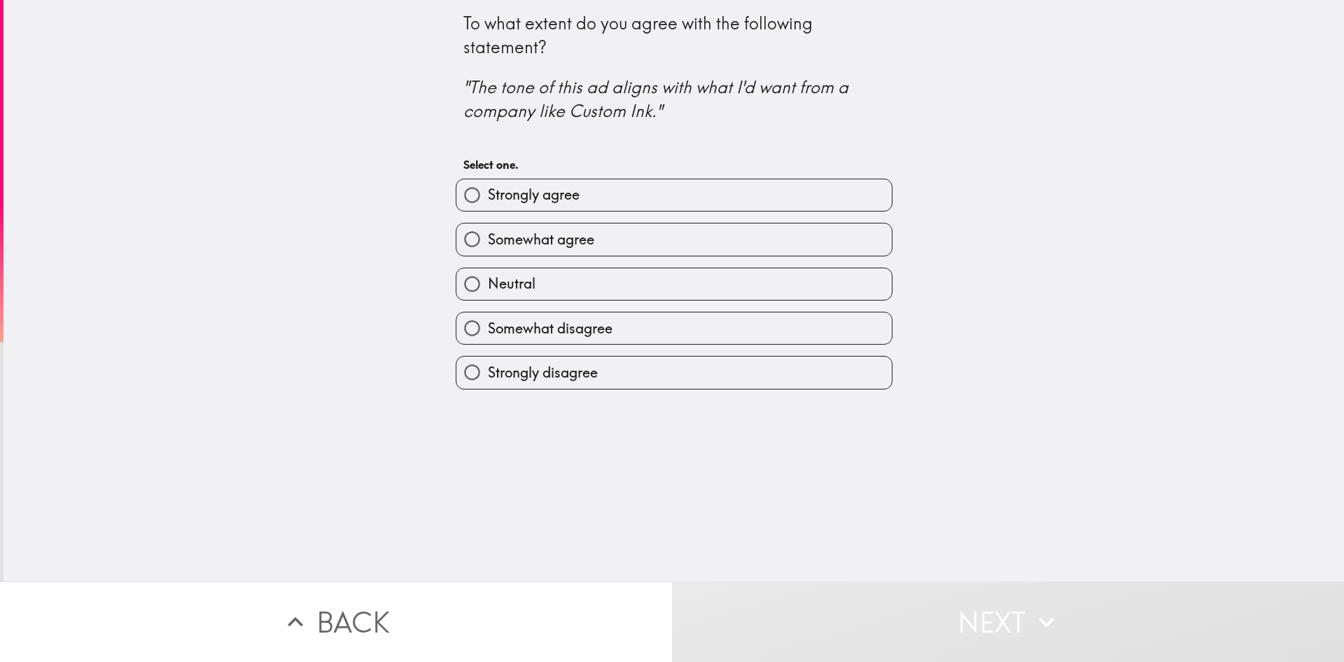
click at [606, 207] on label "Strongly agree" at bounding box center [673, 195] width 435 height 32
click at [488, 207] on input "Strongly agree" at bounding box center [472, 195] width 32 height 32
radio input "true"
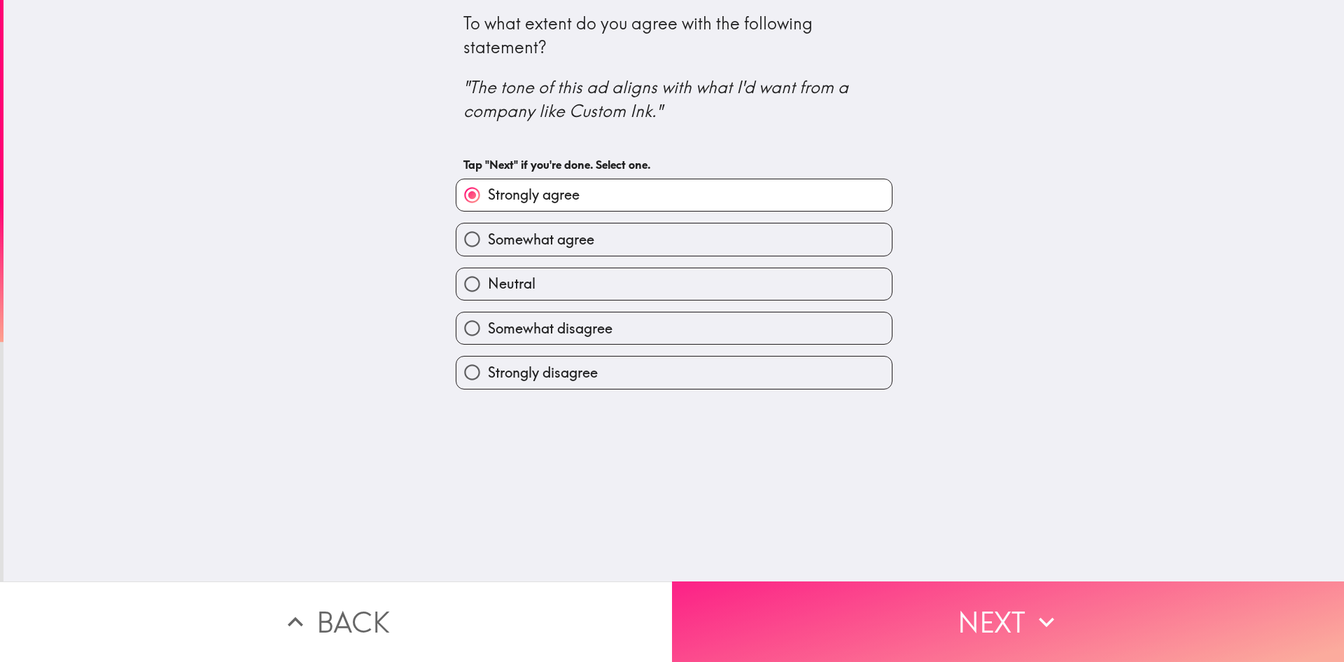
click at [850, 600] on button "Next" at bounding box center [1008, 621] width 672 height 81
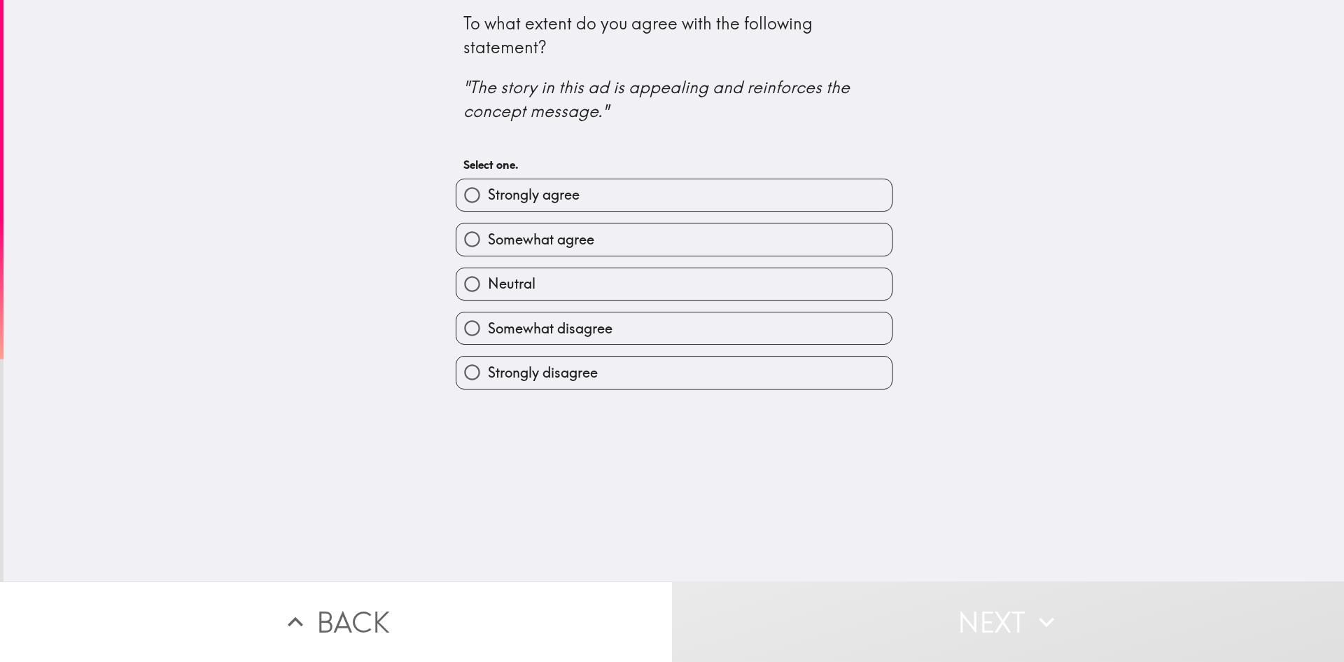
click at [532, 242] on span "Somewhat agree" at bounding box center [541, 240] width 106 height 20
click at [488, 242] on input "Somewhat agree" at bounding box center [472, 239] width 32 height 32
radio input "true"
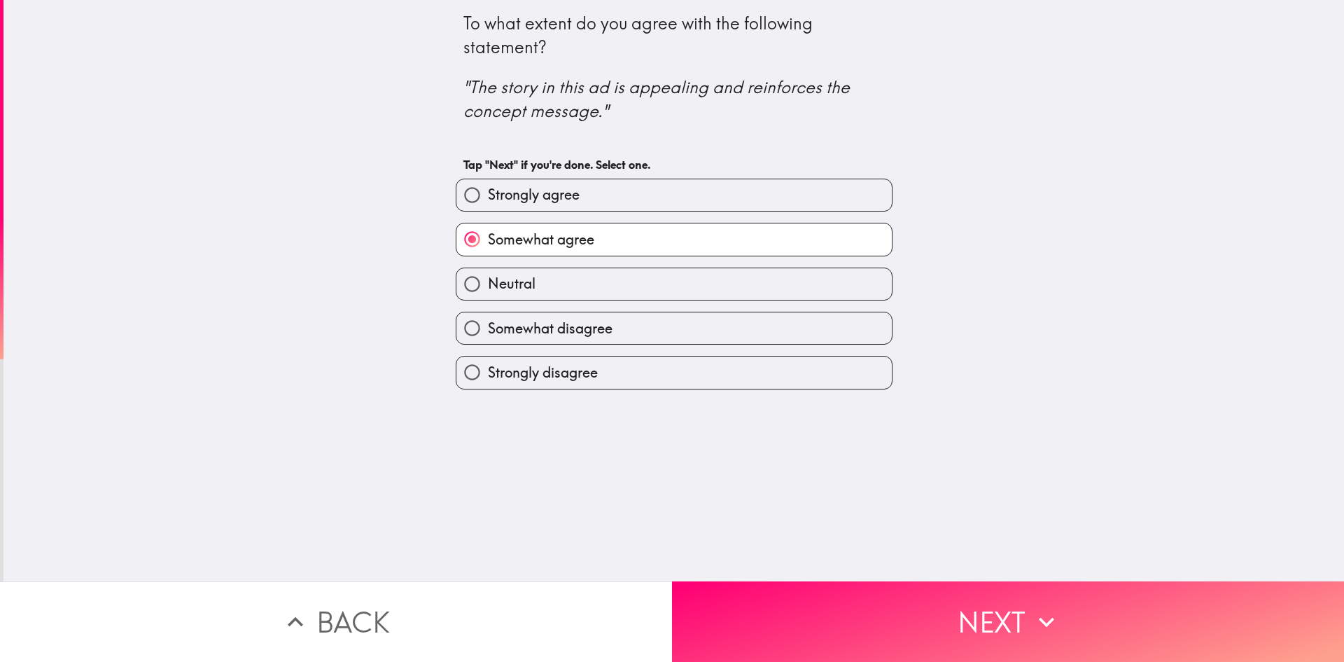
click at [533, 289] on label "Neutral" at bounding box center [673, 284] width 435 height 32
click at [488, 289] on input "Neutral" at bounding box center [472, 284] width 32 height 32
radio input "true"
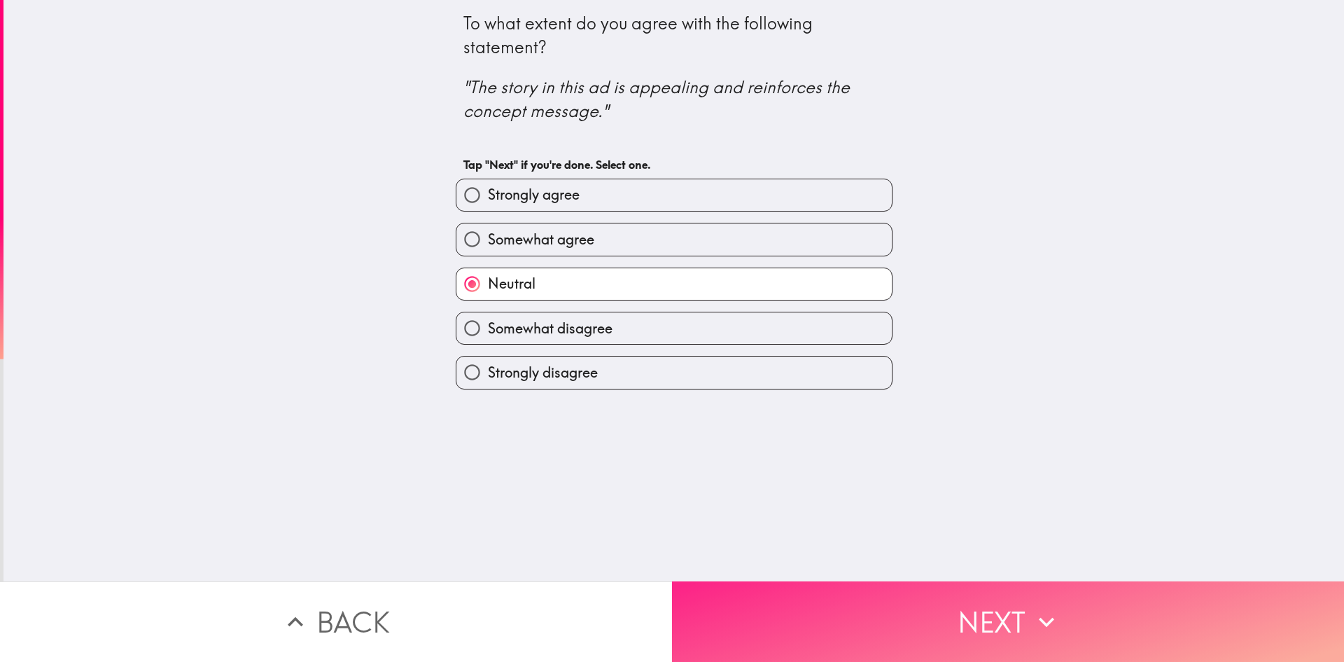
click at [764, 588] on button "Next" at bounding box center [1008, 621] width 672 height 81
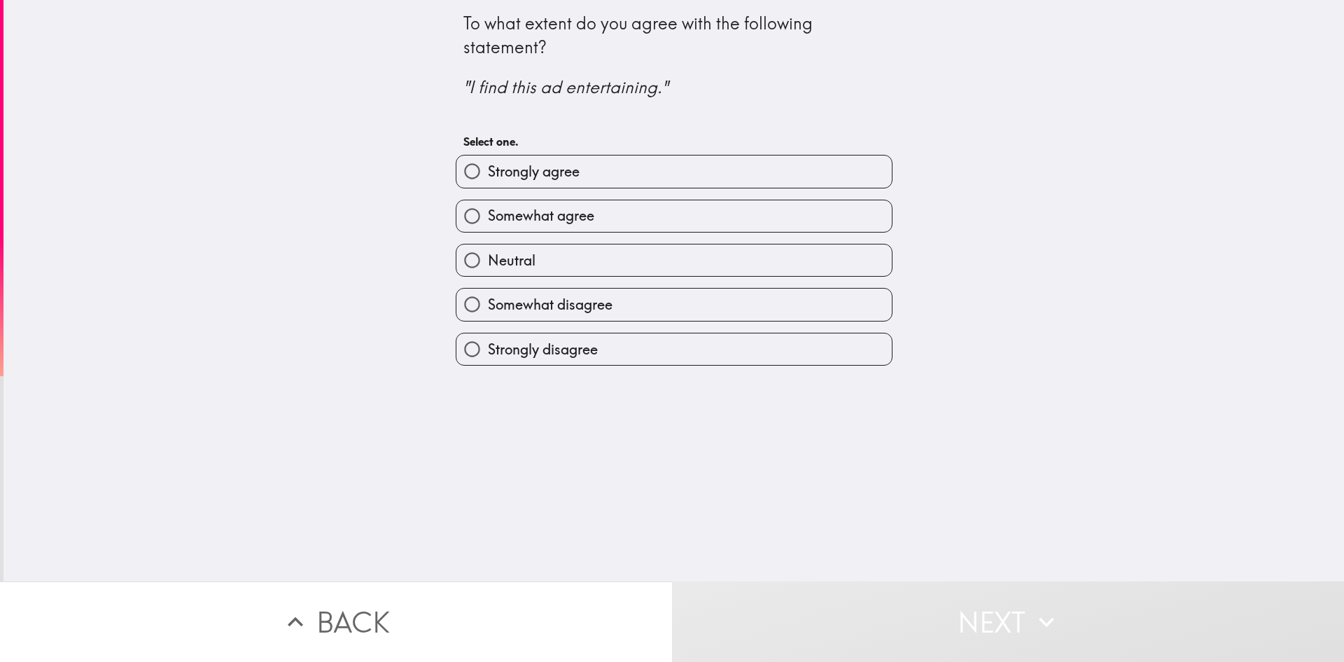
click at [528, 216] on span "Somewhat agree" at bounding box center [541, 216] width 106 height 20
click at [488, 216] on input "Somewhat agree" at bounding box center [472, 216] width 32 height 32
radio input "true"
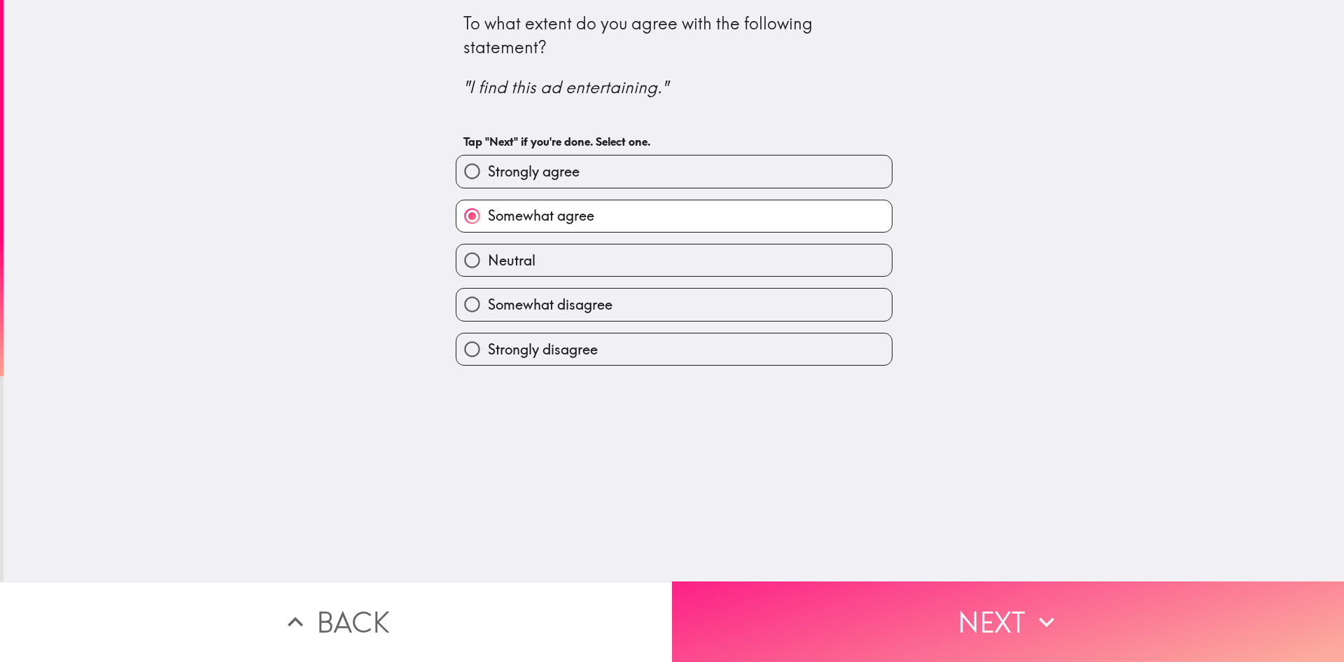
click at [847, 591] on button "Next" at bounding box center [1008, 621] width 672 height 81
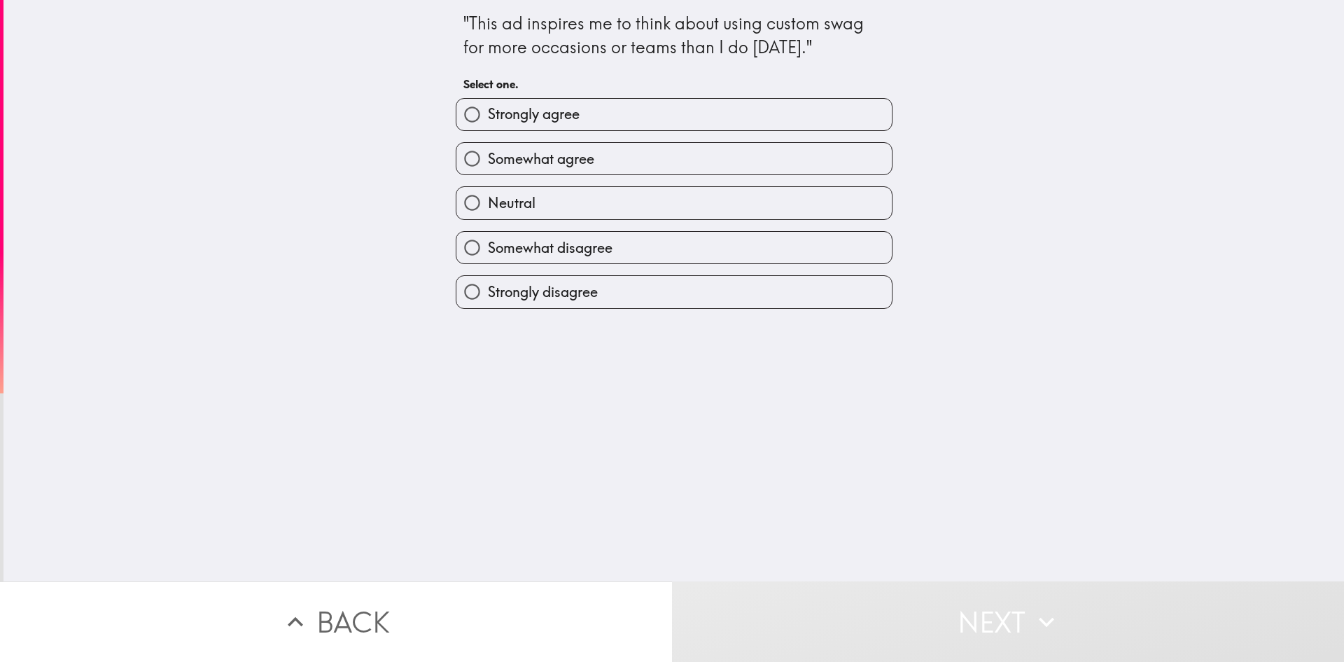
click at [603, 217] on label "Neutral" at bounding box center [673, 203] width 435 height 32
click at [488, 217] on input "Neutral" at bounding box center [472, 203] width 32 height 32
radio input "true"
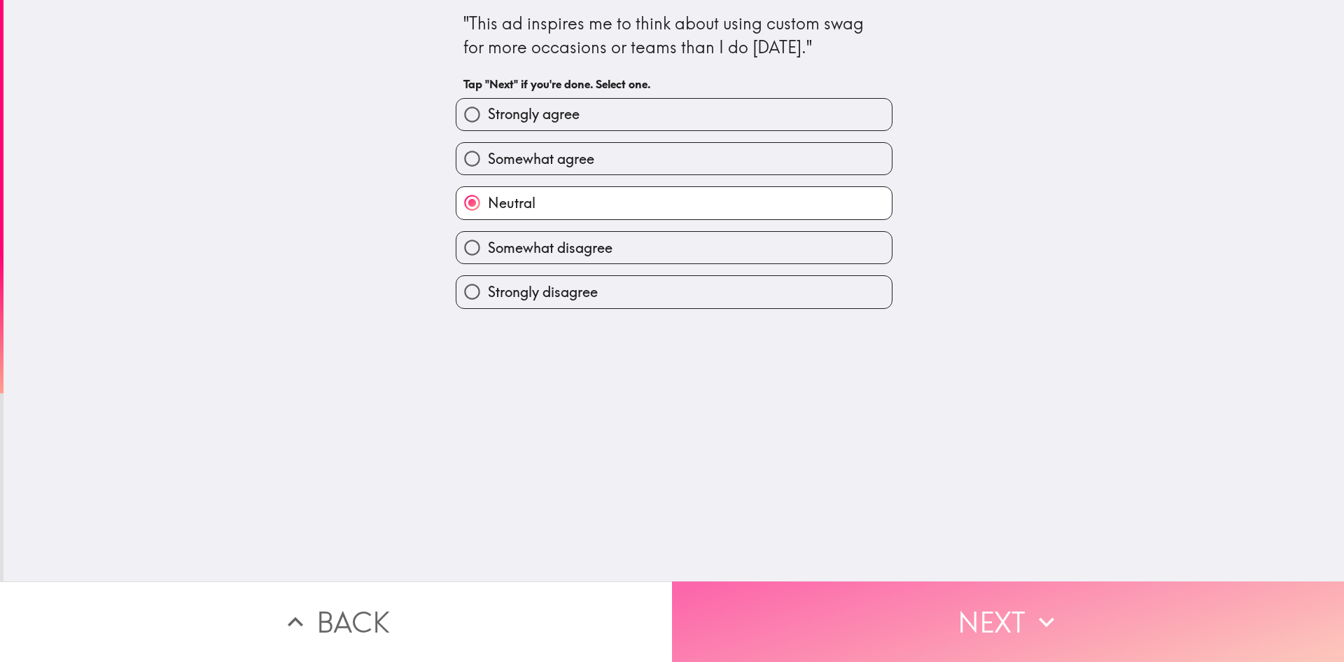
click at [876, 602] on button "Next" at bounding box center [1008, 621] width 672 height 81
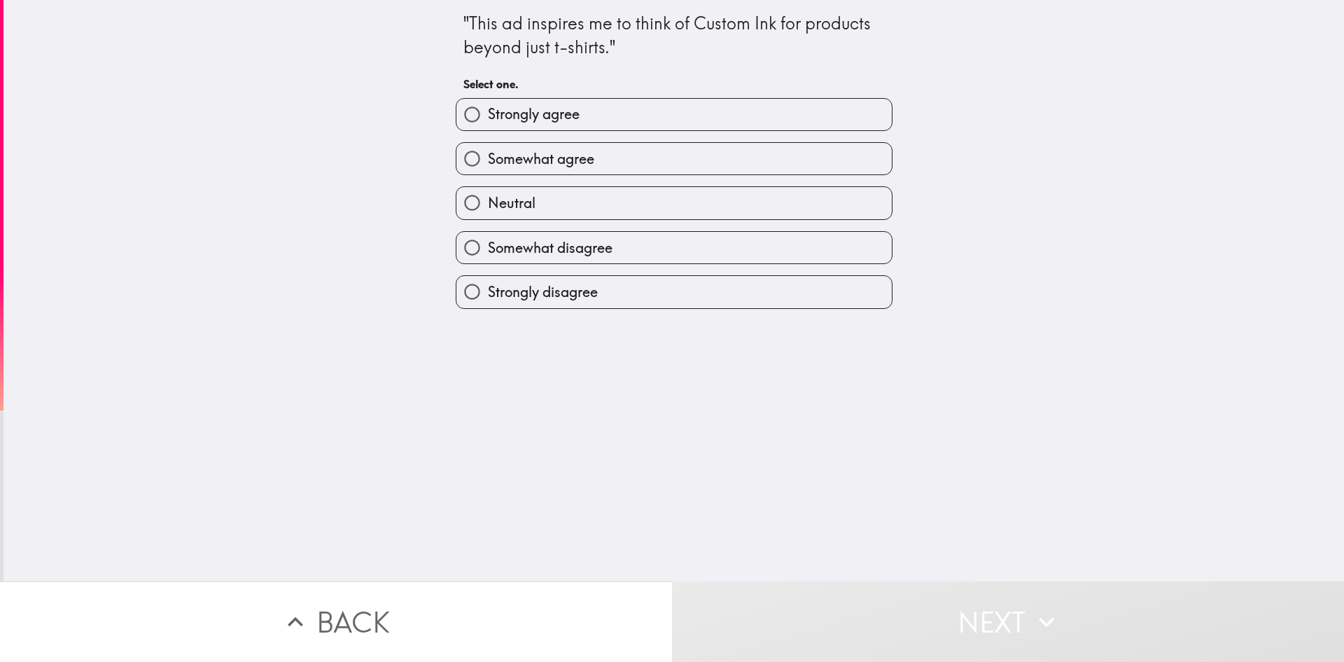
click at [538, 111] on span "Strongly agree" at bounding box center [534, 114] width 92 height 20
click at [488, 111] on input "Strongly agree" at bounding box center [472, 115] width 32 height 32
radio input "true"
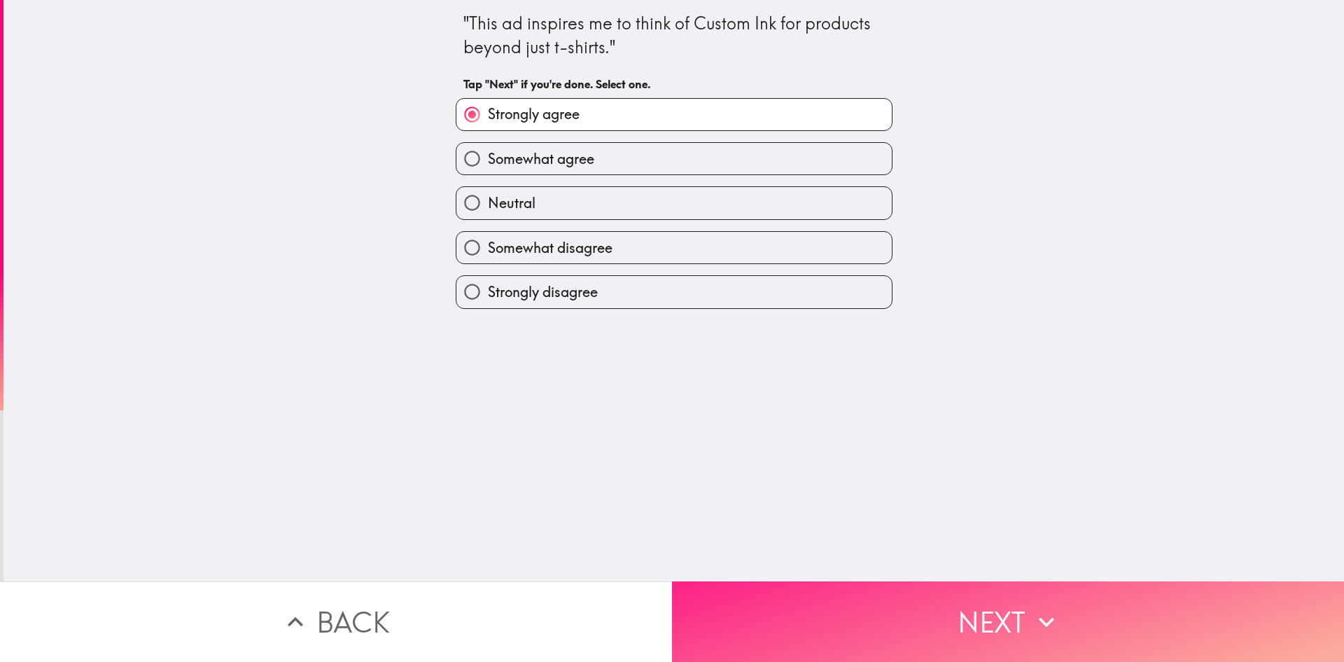
click at [889, 608] on button "Next" at bounding box center [1008, 621] width 672 height 81
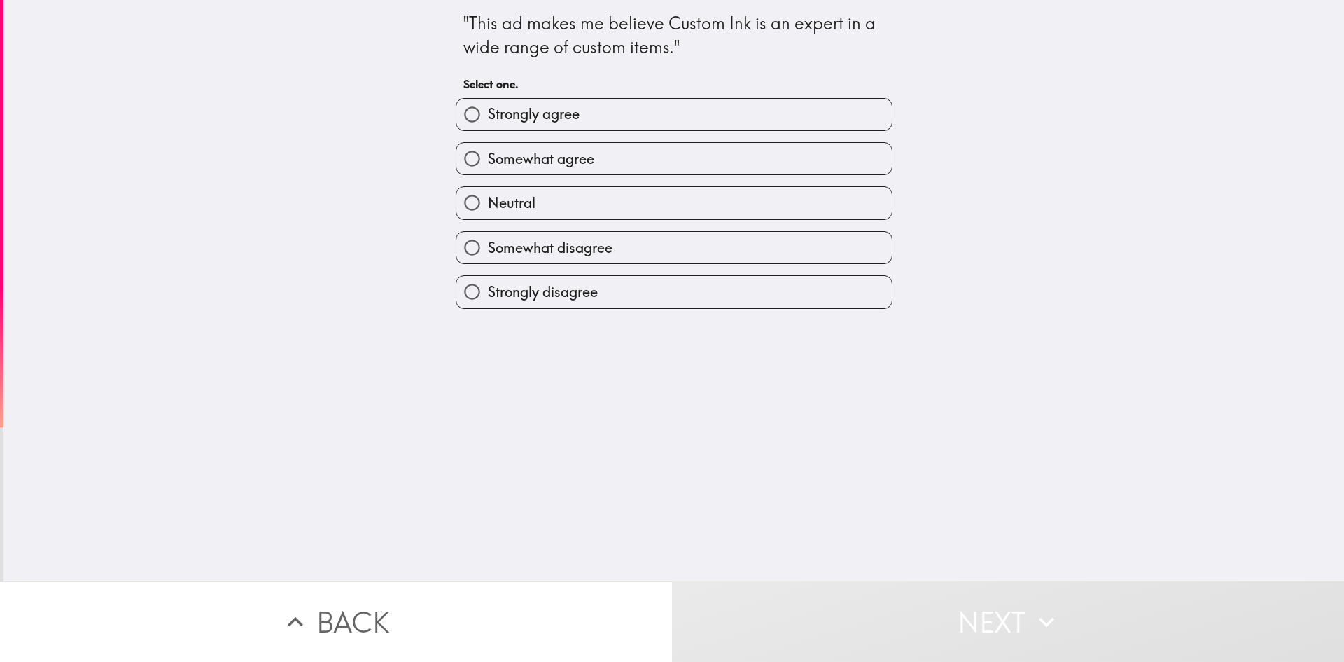
click at [547, 150] on span "Somewhat agree" at bounding box center [541, 159] width 106 height 20
click at [488, 150] on input "Somewhat agree" at bounding box center [472, 159] width 32 height 32
radio input "true"
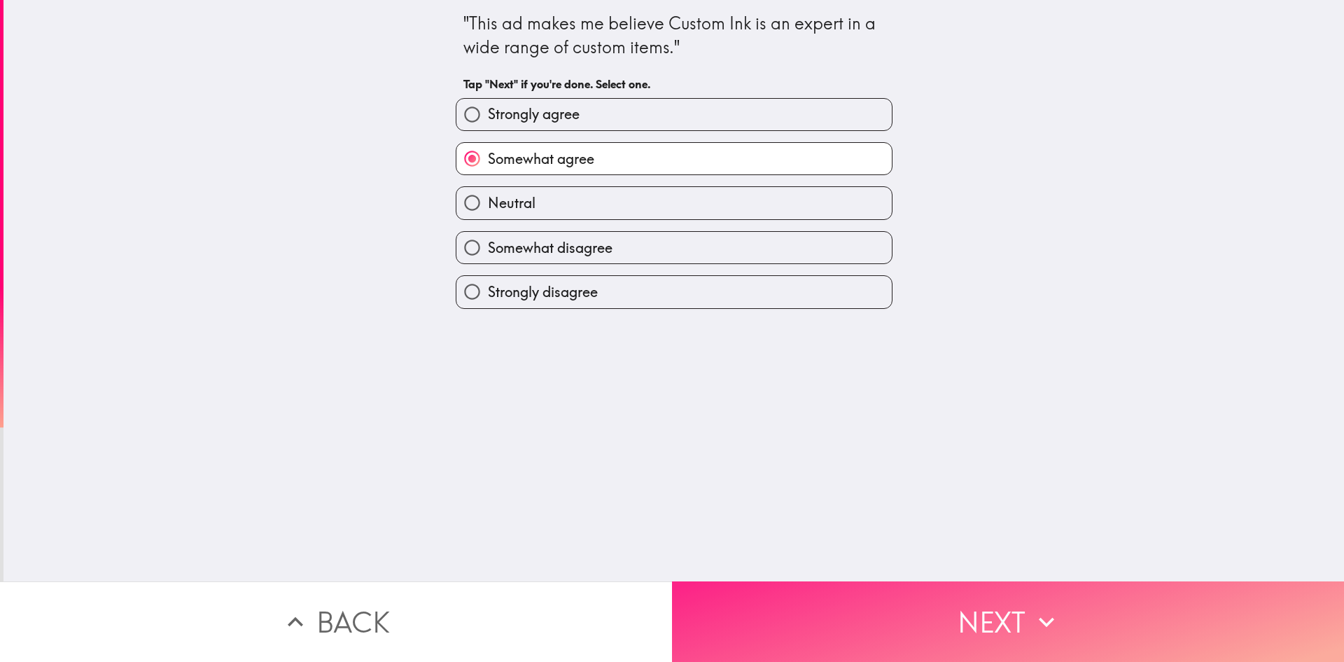
click at [905, 597] on button "Next" at bounding box center [1008, 621] width 672 height 81
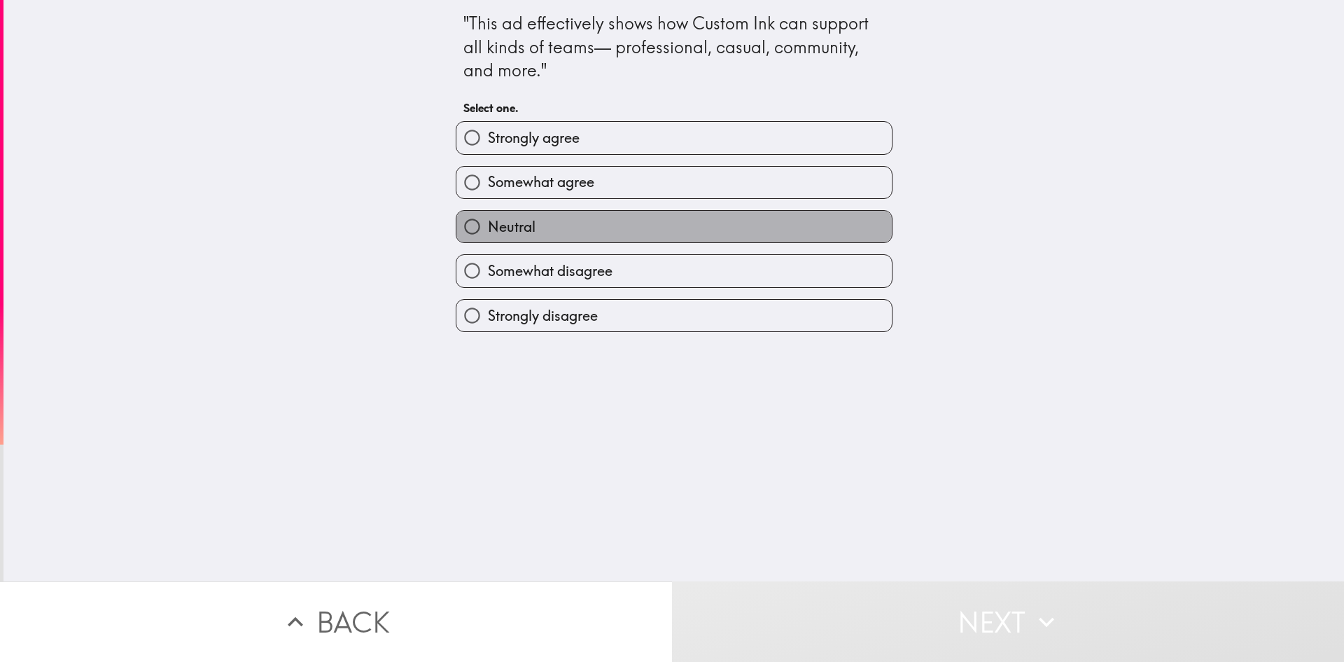
click at [522, 214] on label "Neutral" at bounding box center [673, 227] width 435 height 32
click at [488, 214] on input "Neutral" at bounding box center [472, 227] width 32 height 32
radio input "true"
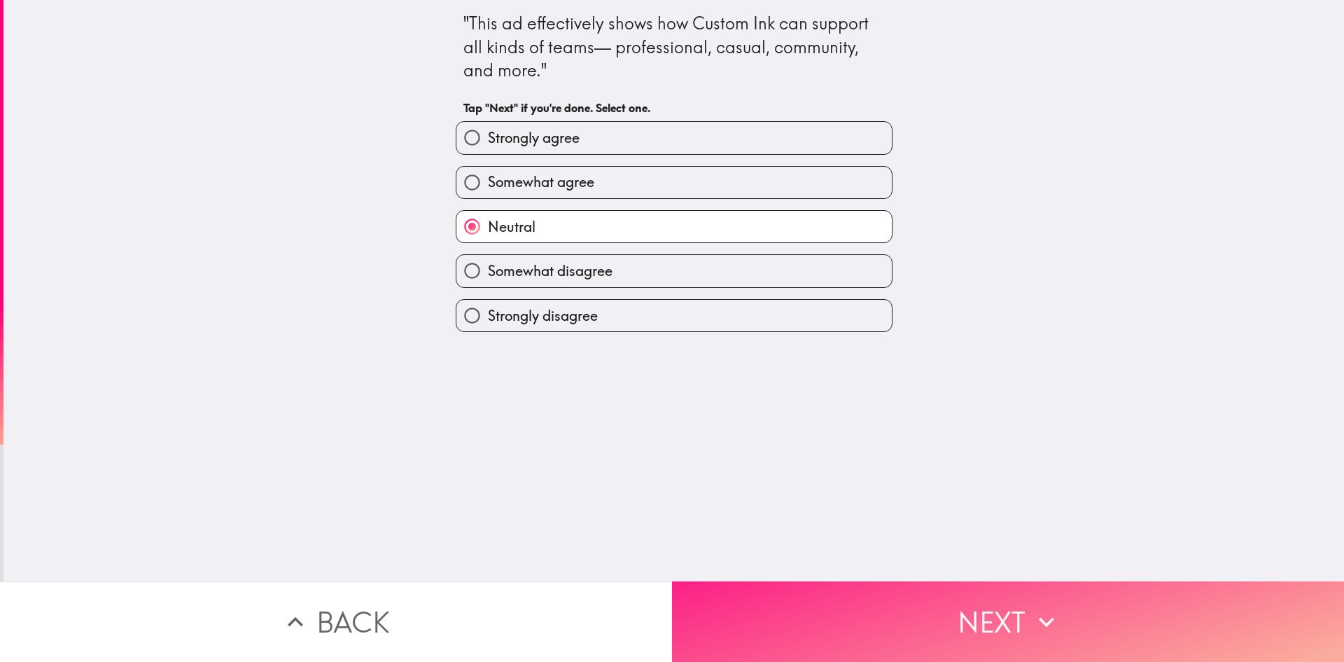
click at [862, 587] on button "Next" at bounding box center [1008, 621] width 672 height 81
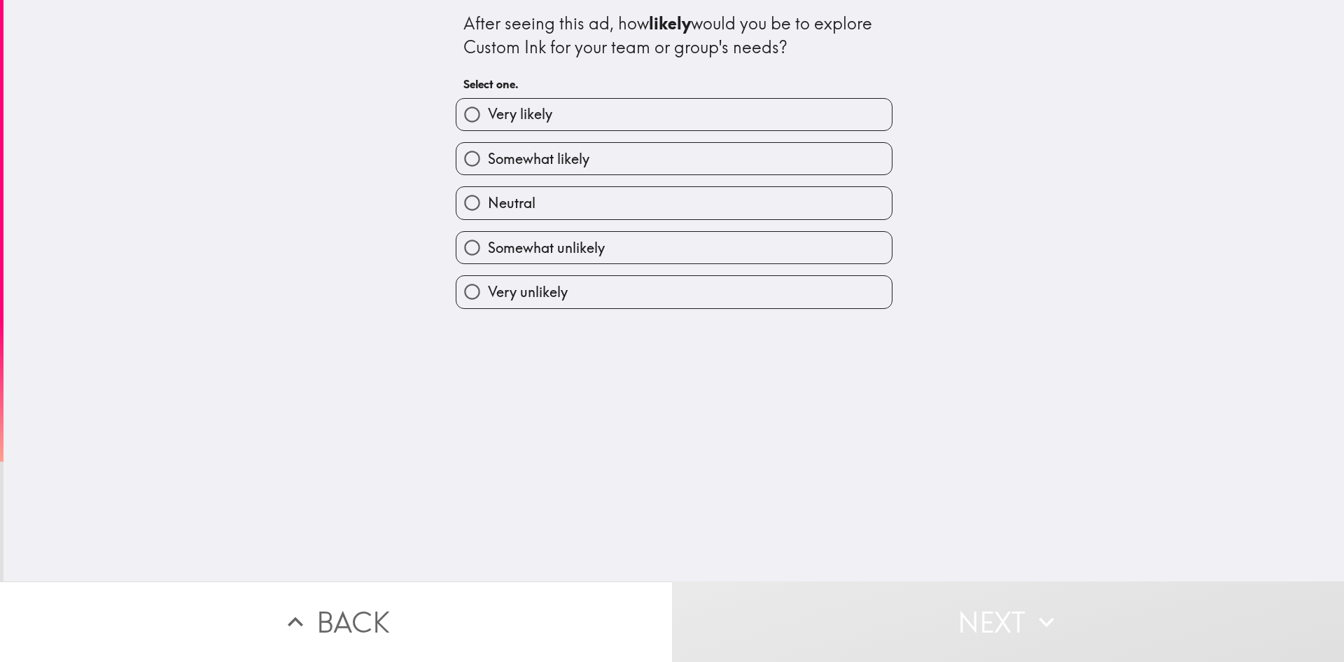
click at [597, 127] on label "Very likely" at bounding box center [673, 115] width 435 height 32
click at [488, 127] on input "Very likely" at bounding box center [472, 115] width 32 height 32
radio input "true"
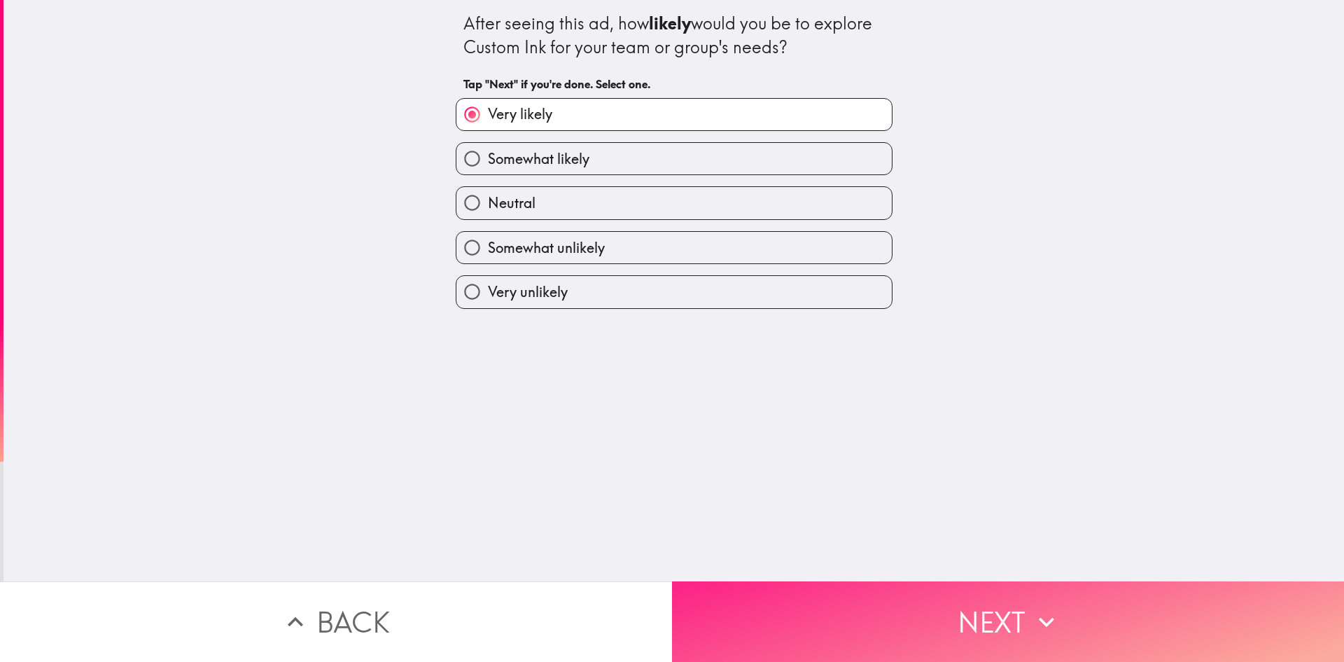
click at [903, 597] on button "Next" at bounding box center [1008, 621] width 672 height 81
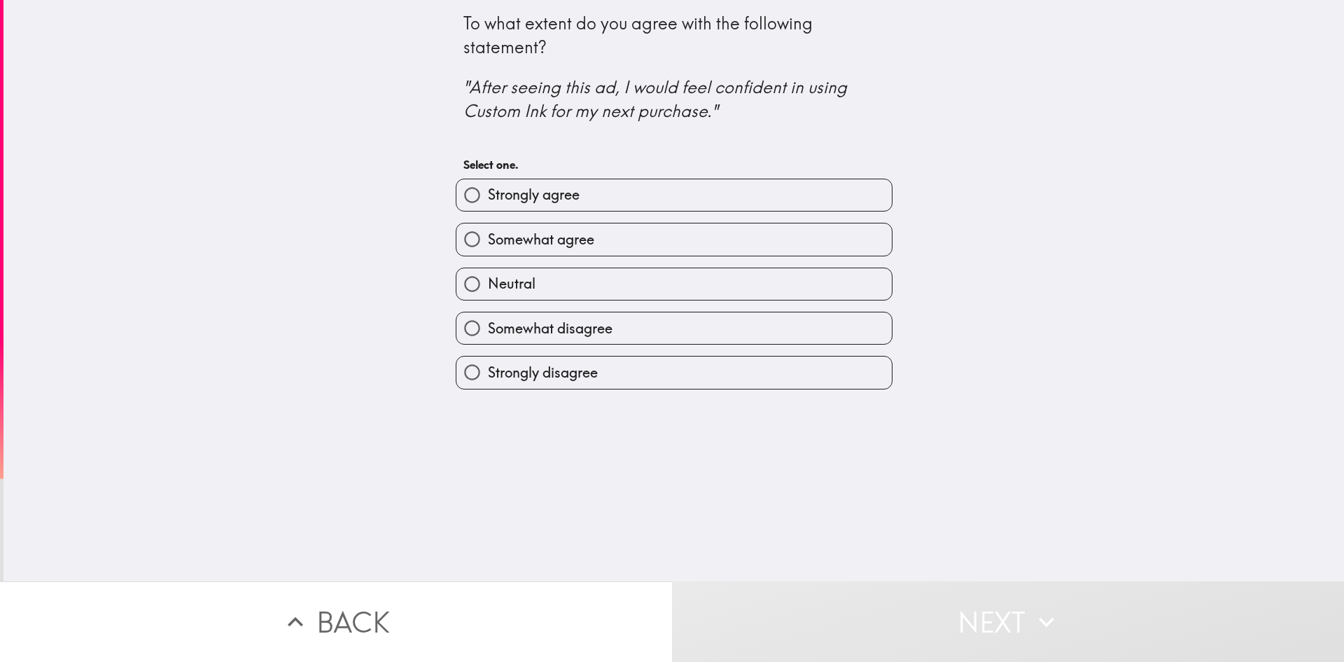
click at [581, 275] on label "Neutral" at bounding box center [673, 284] width 435 height 32
click at [488, 275] on input "Neutral" at bounding box center [472, 284] width 32 height 32
radio input "true"
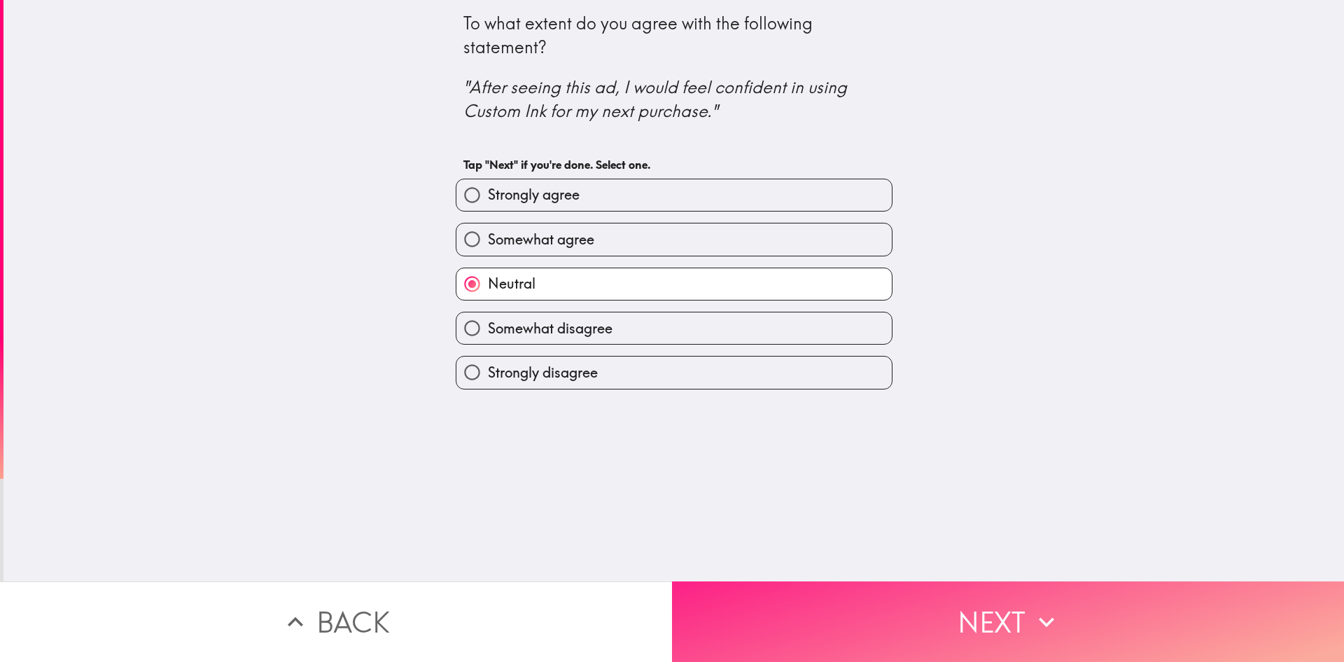
click at [828, 617] on button "Next" at bounding box center [1008, 621] width 672 height 81
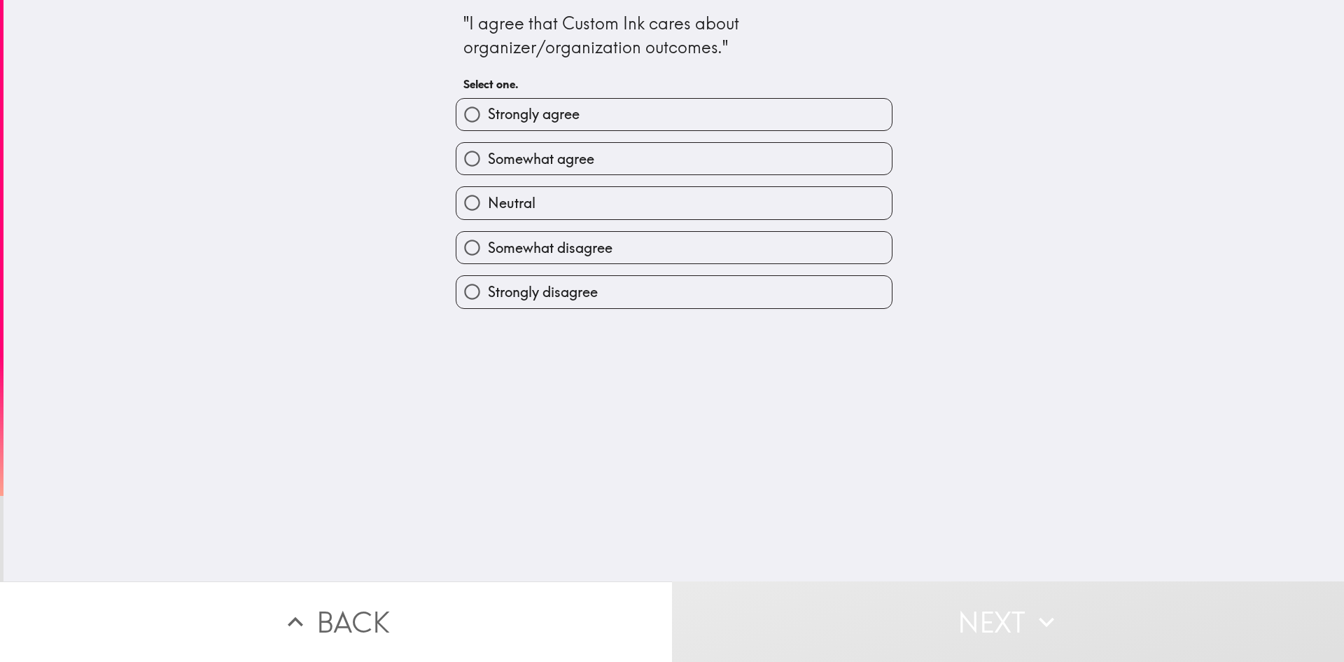
click at [507, 202] on span "Neutral" at bounding box center [512, 203] width 48 height 20
click at [488, 202] on input "Neutral" at bounding box center [472, 203] width 32 height 32
radio input "true"
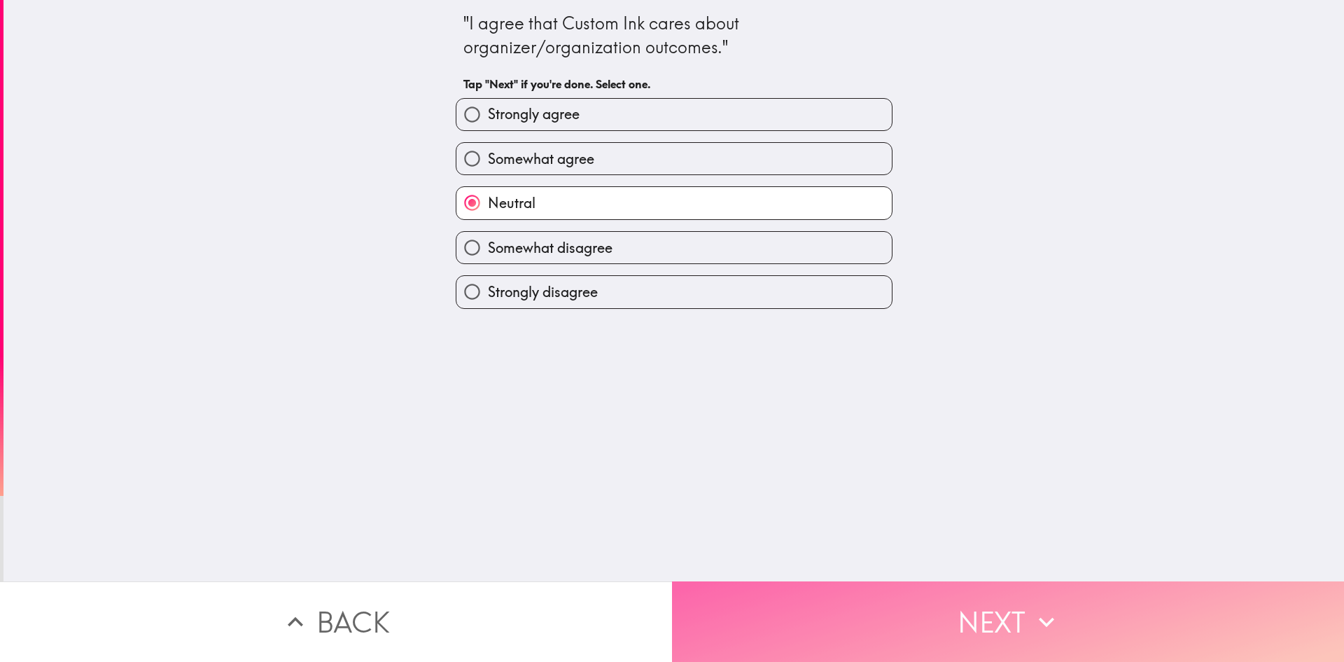
click at [809, 617] on button "Next" at bounding box center [1008, 621] width 672 height 81
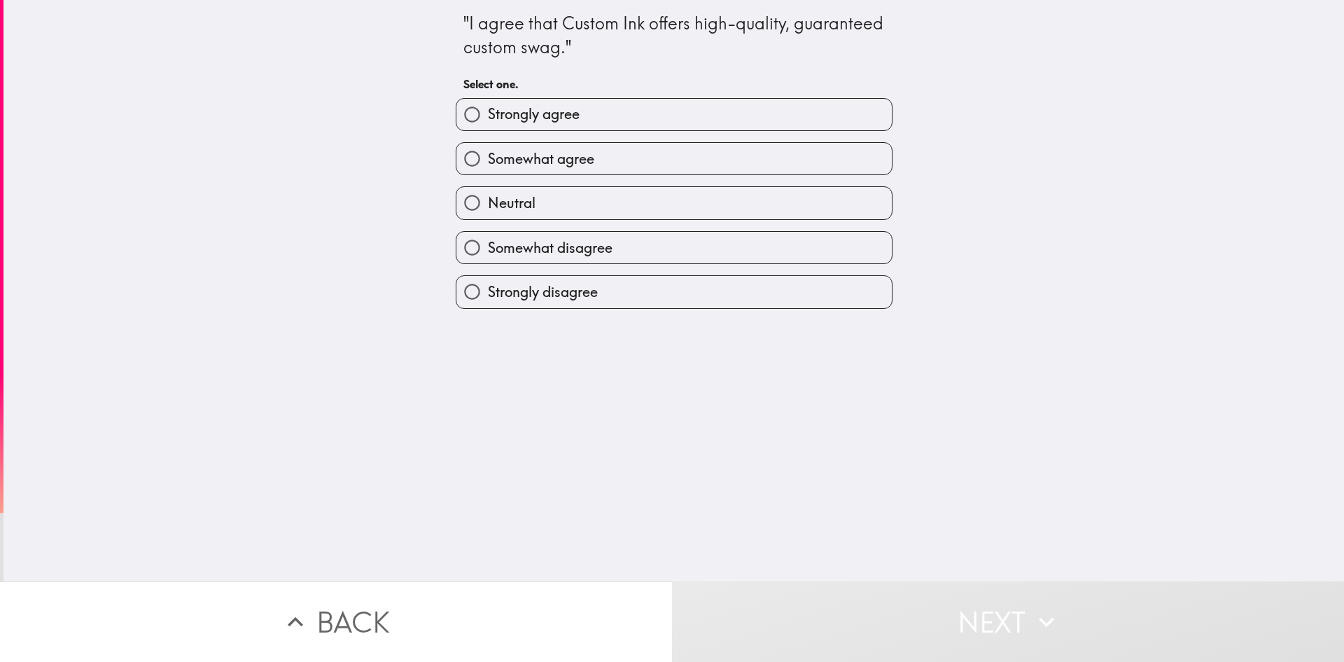
click at [553, 117] on span "Strongly agree" at bounding box center [534, 114] width 92 height 20
click at [488, 117] on input "Strongly agree" at bounding box center [472, 115] width 32 height 32
radio input "true"
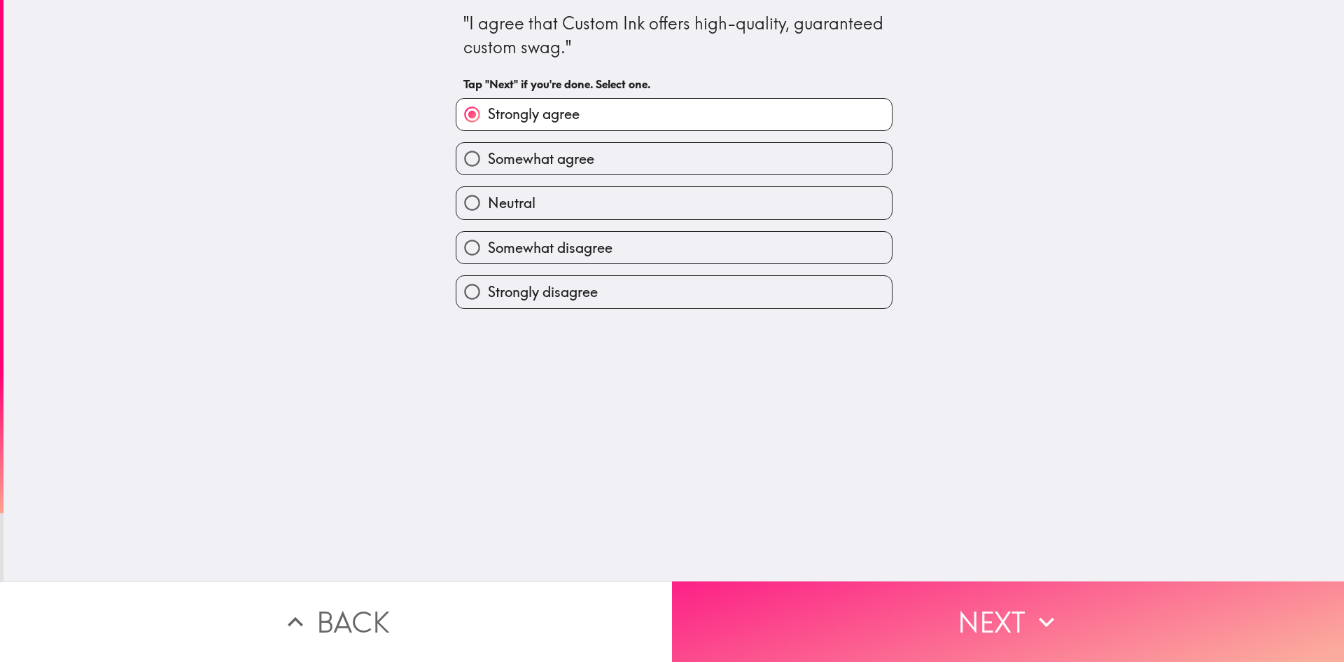
click at [822, 605] on button "Next" at bounding box center [1008, 621] width 672 height 81
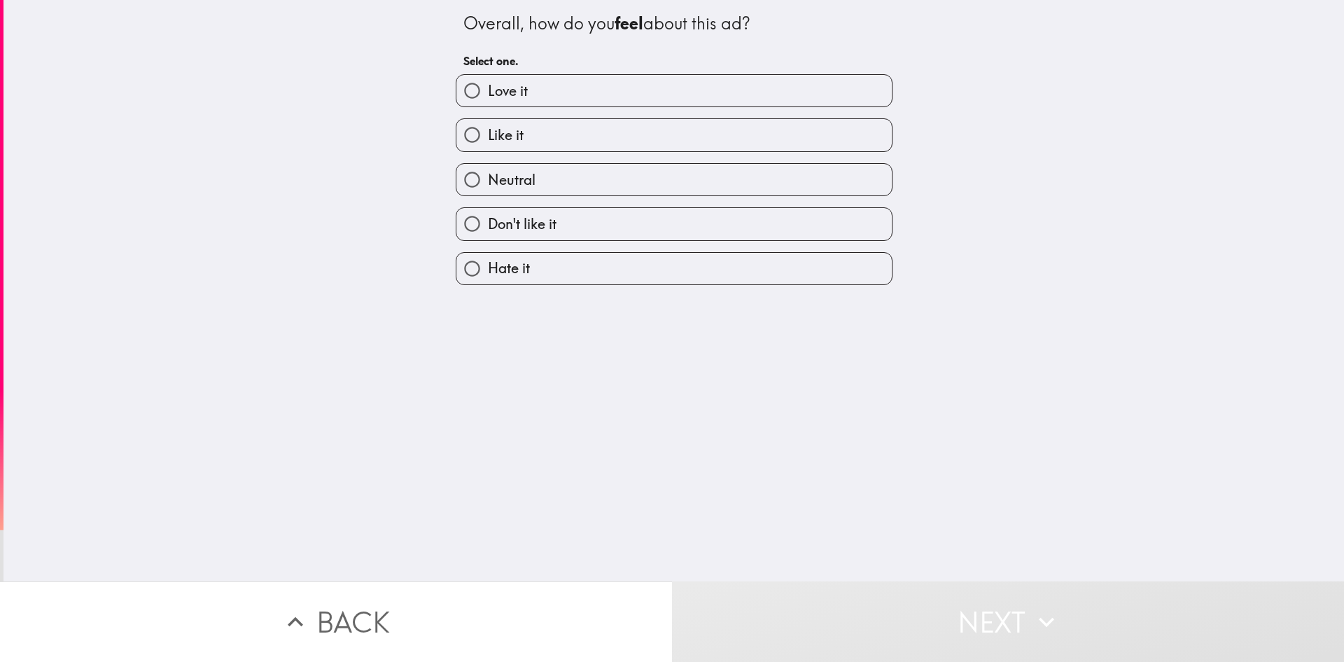
click at [508, 174] on span "Neutral" at bounding box center [512, 180] width 48 height 20
click at [488, 174] on input "Neutral" at bounding box center [472, 180] width 32 height 32
radio input "true"
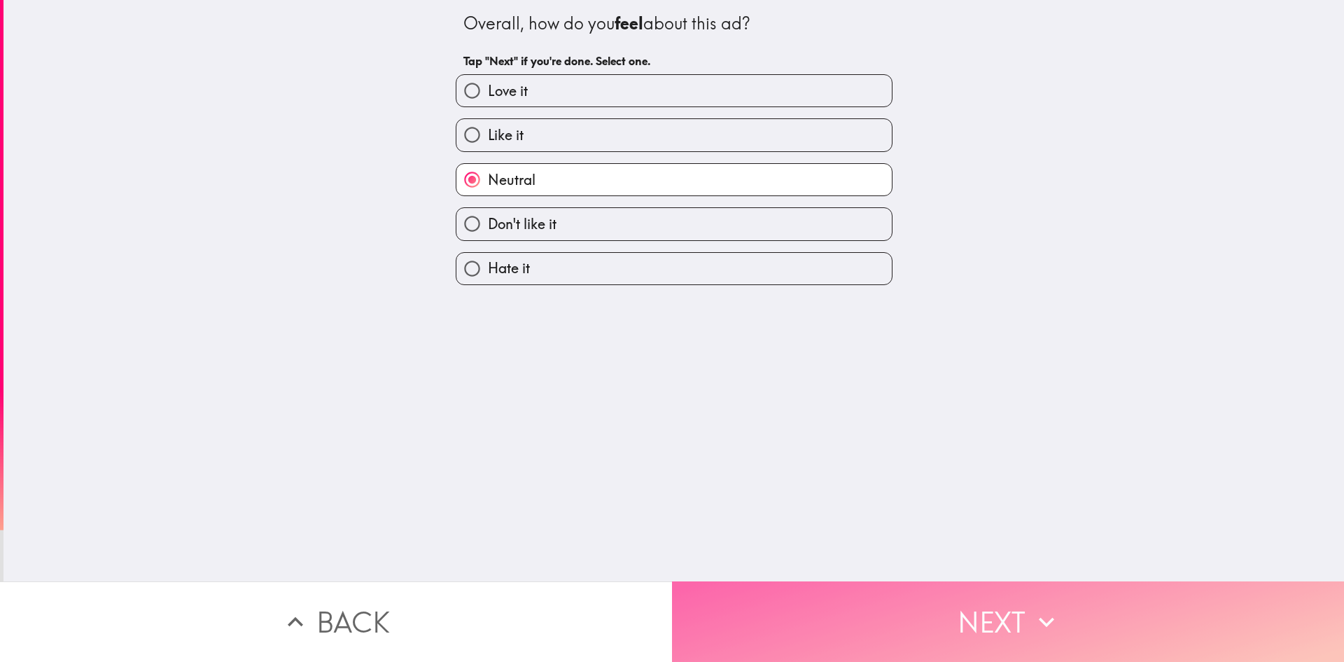
click at [833, 585] on button "Next" at bounding box center [1008, 621] width 672 height 81
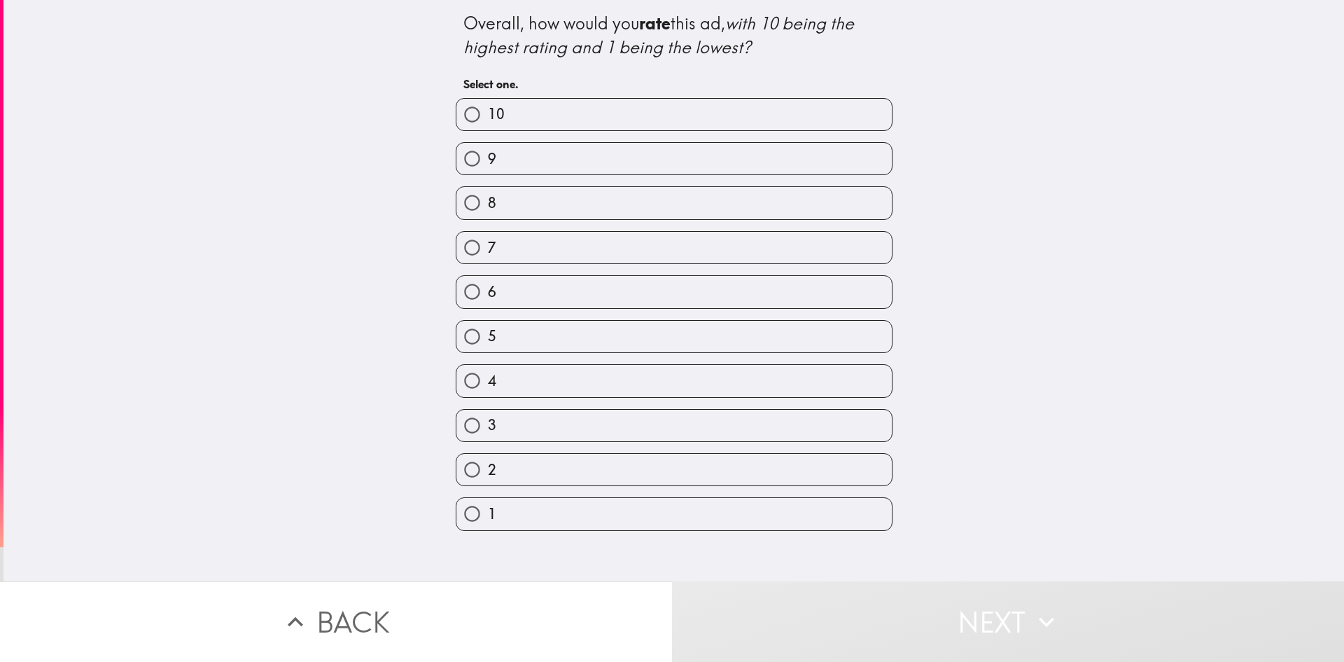
click at [557, 298] on label "6" at bounding box center [673, 292] width 435 height 32
click at [488, 298] on input "6" at bounding box center [472, 292] width 32 height 32
radio input "true"
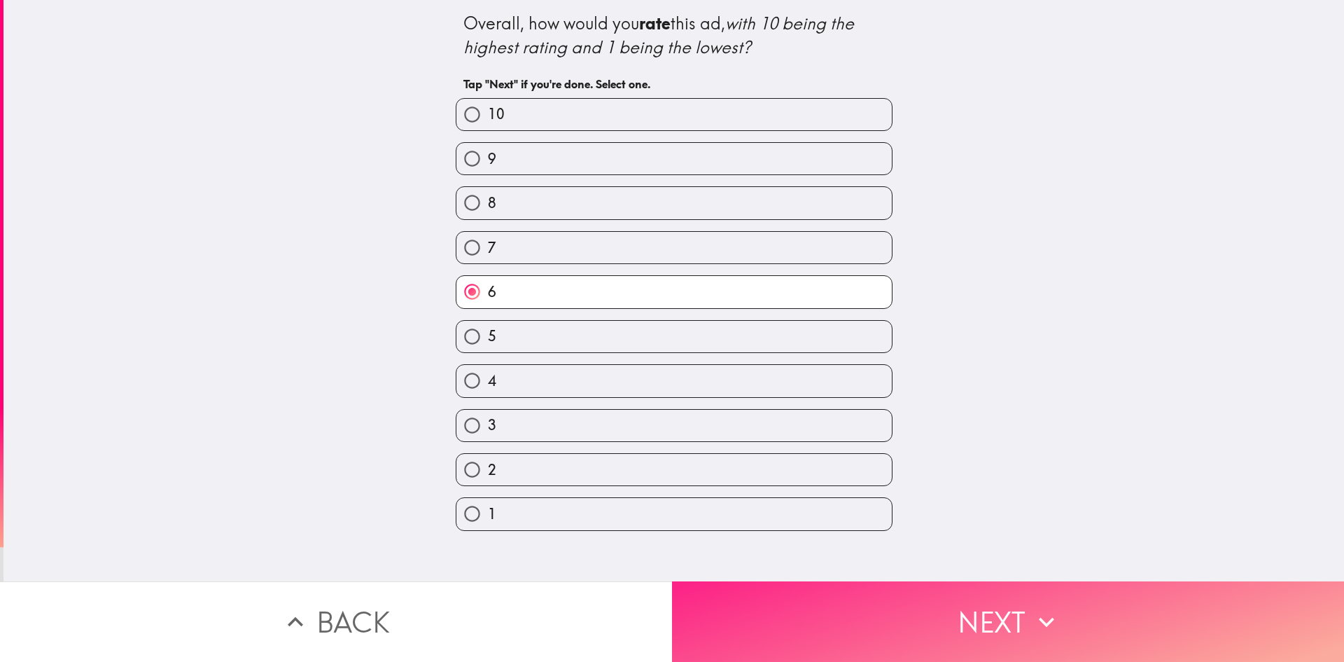
click at [817, 614] on button "Next" at bounding box center [1008, 621] width 672 height 81
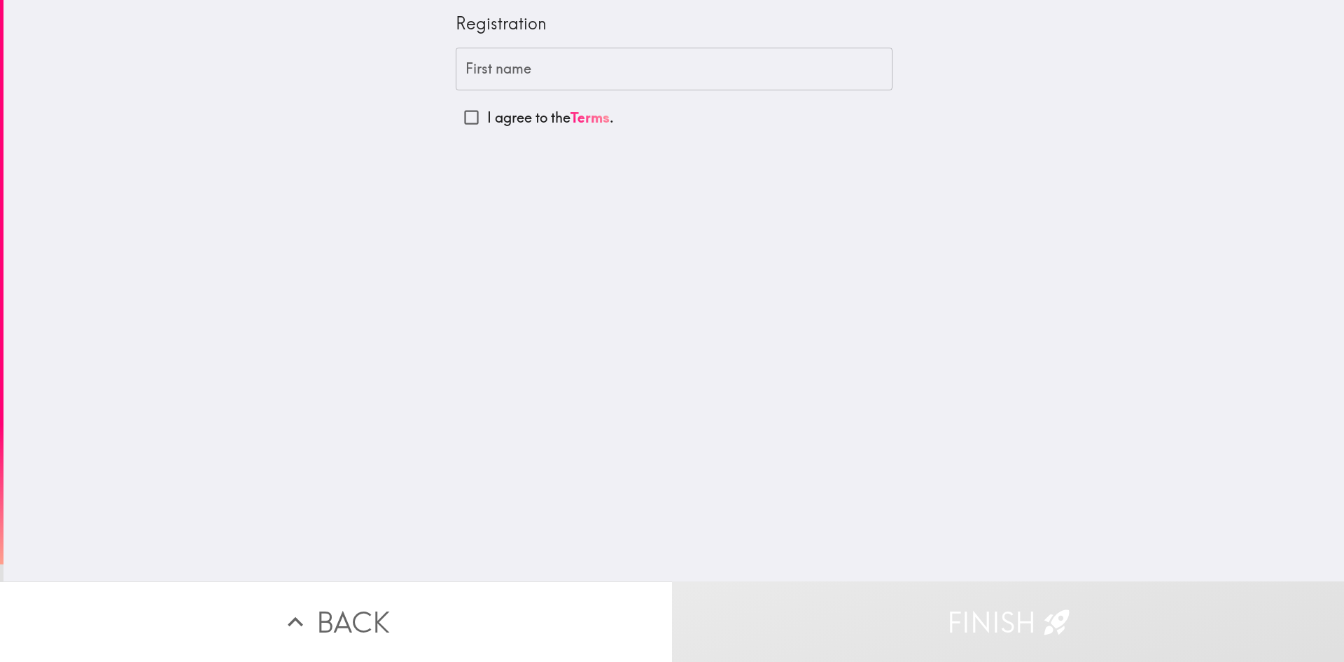
click at [515, 72] on input "First name" at bounding box center [674, 69] width 437 height 43
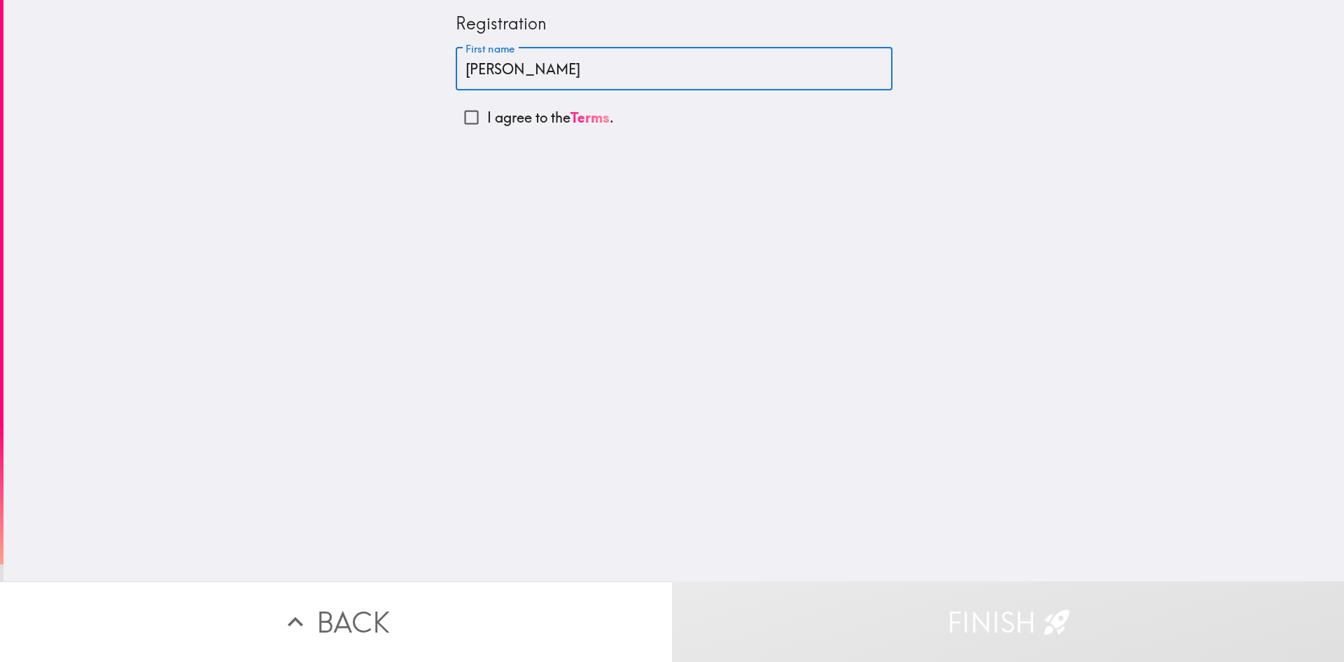
type input "[PERSON_NAME]"
click at [510, 111] on p "I agree to the Terms ." at bounding box center [550, 118] width 127 height 20
click at [487, 111] on input "I agree to the Terms ." at bounding box center [472, 118] width 32 height 32
checkbox input "true"
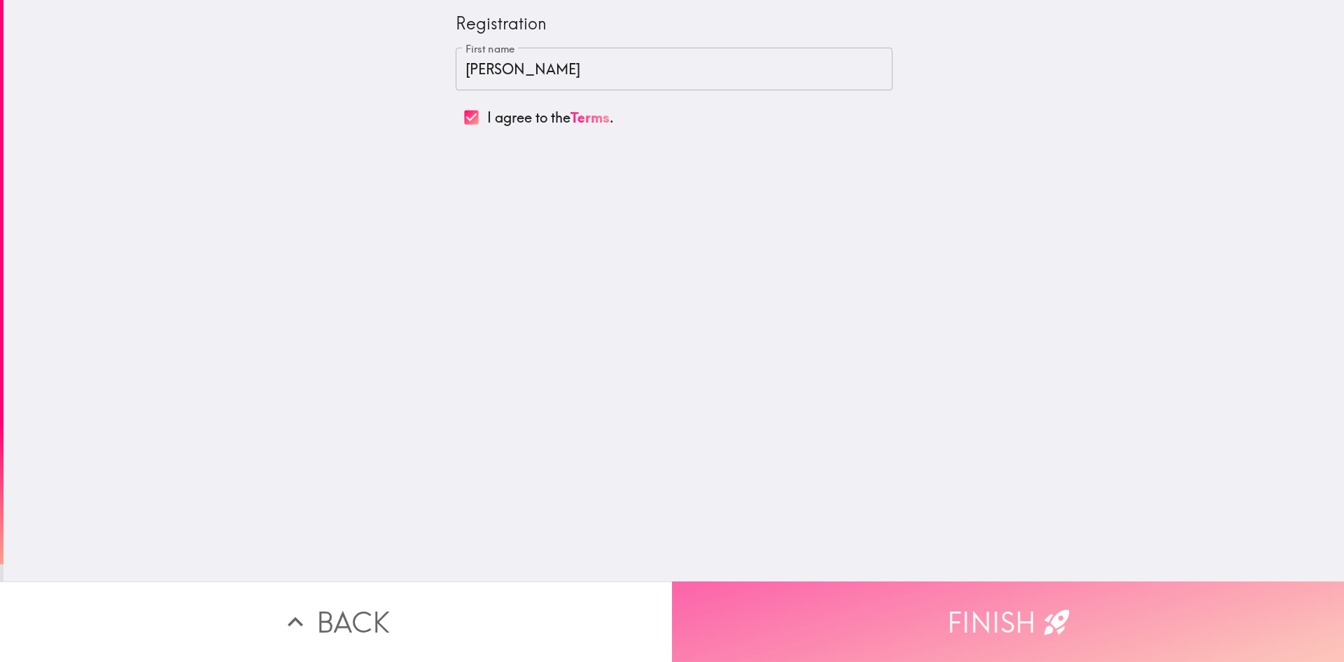
click at [915, 613] on button "Finish" at bounding box center [1008, 621] width 672 height 81
